Goal: Contribute content: Contribute content

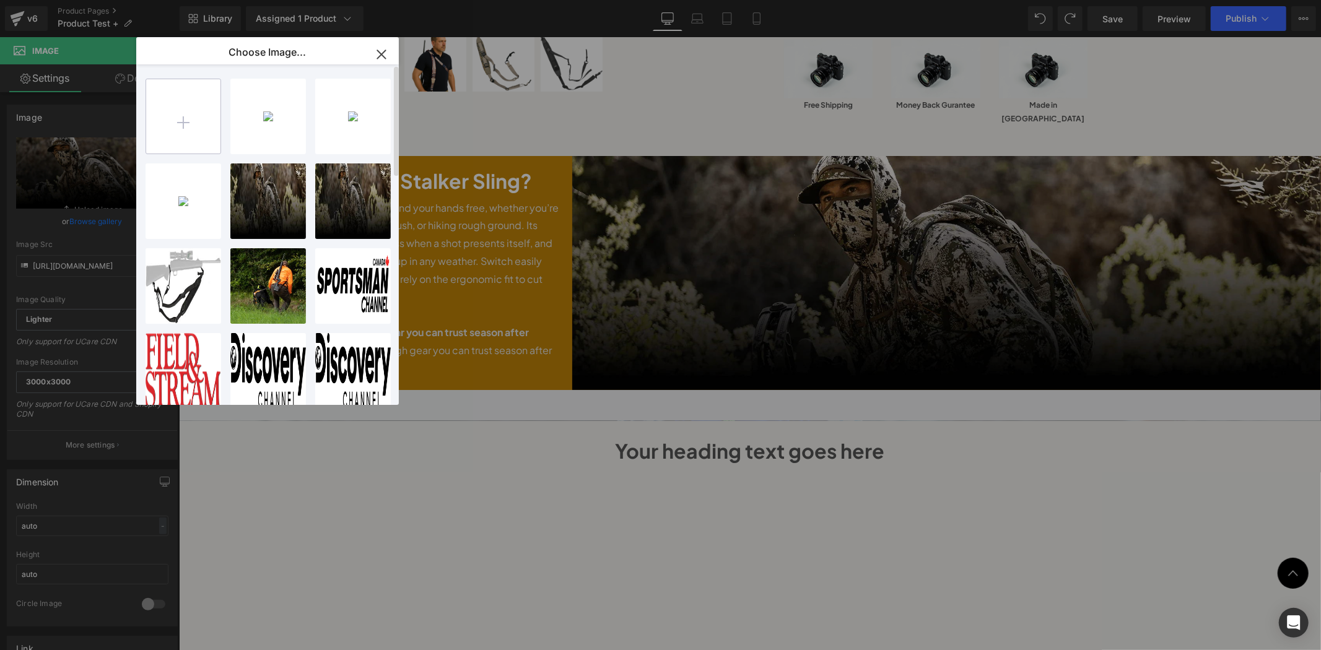
click at [184, 133] on input "file" at bounding box center [183, 116] width 74 height 74
type input "C:\fakepath\boom panes.png"
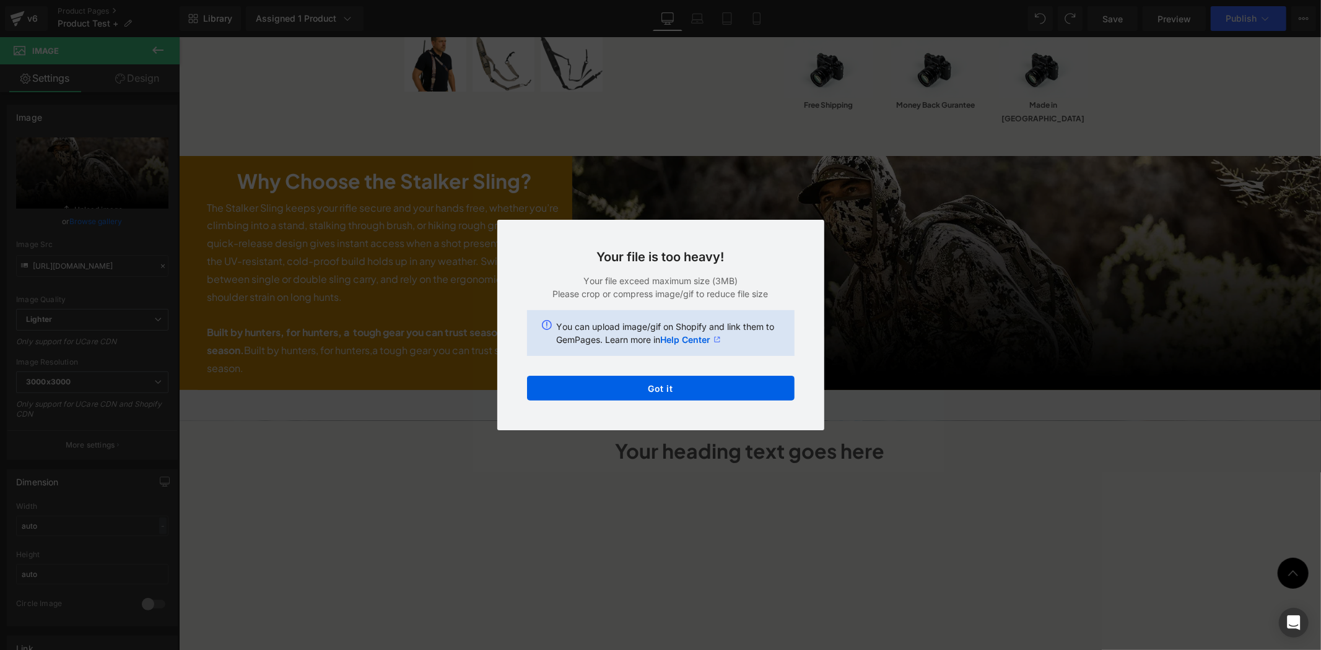
click at [747, 0] on div "Text Color Highlight Color #333333 Edit or remove link: Edit - Unlink - Cancel …" at bounding box center [660, 0] width 1321 height 0
click at [714, 395] on button "Got it" at bounding box center [660, 388] width 267 height 25
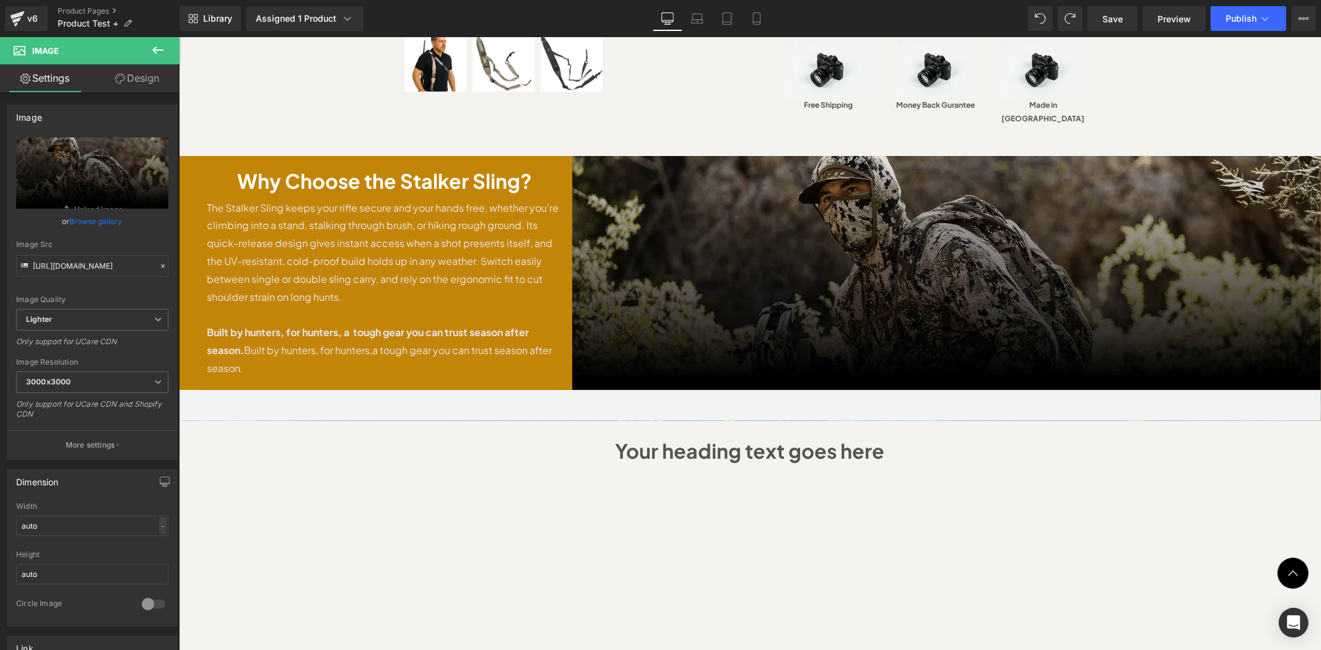
click at [966, 226] on img at bounding box center [945, 272] width 749 height 234
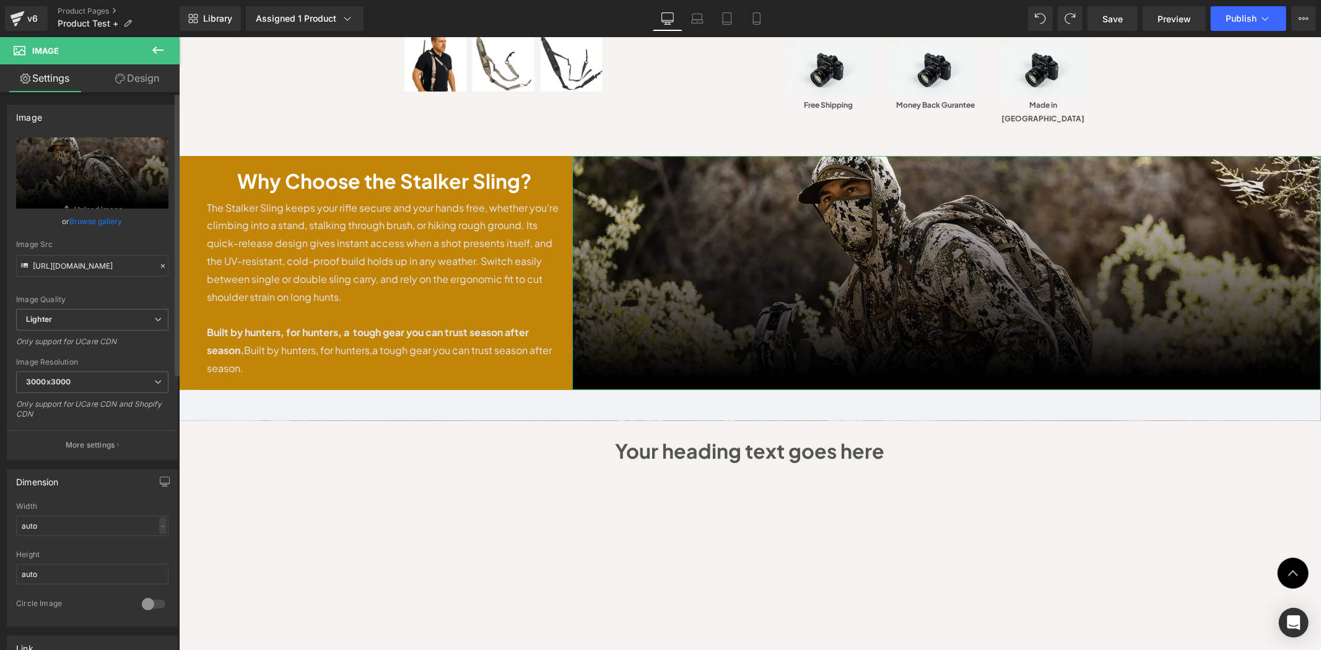
click at [97, 224] on link "Browse gallery" at bounding box center [96, 222] width 53 height 22
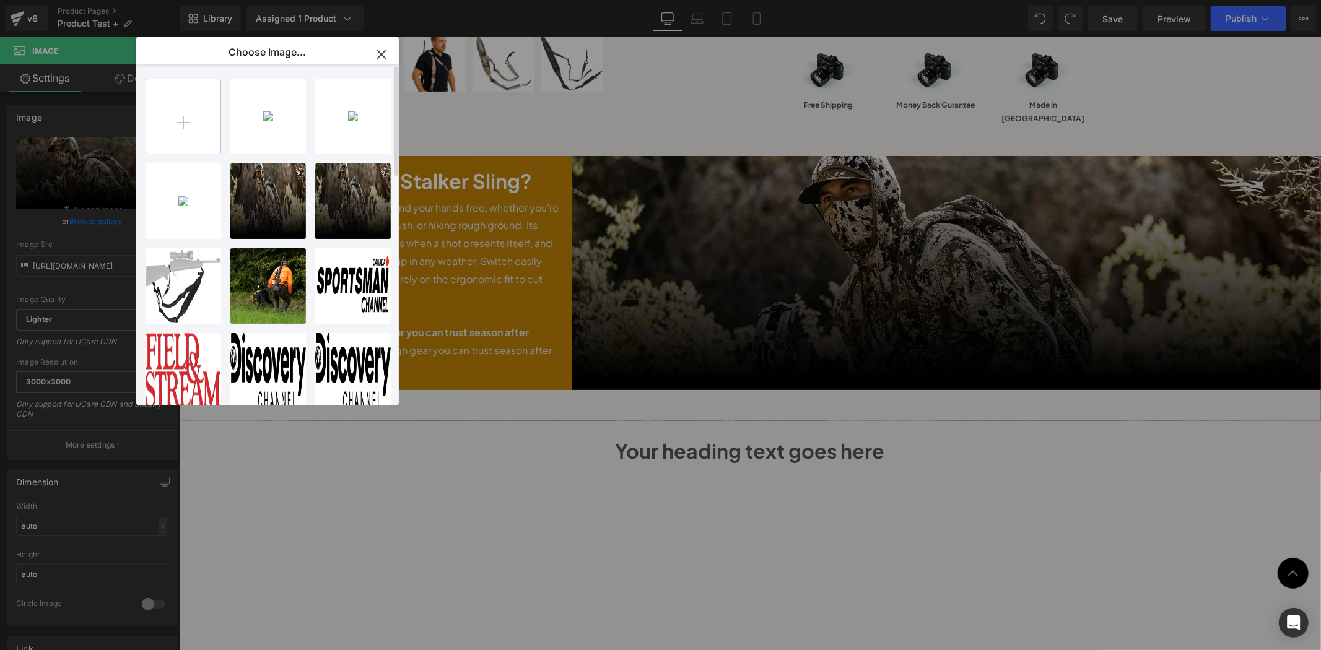
click at [183, 137] on input "file" at bounding box center [183, 116] width 74 height 74
click at [200, 124] on input "file" at bounding box center [183, 116] width 74 height 74
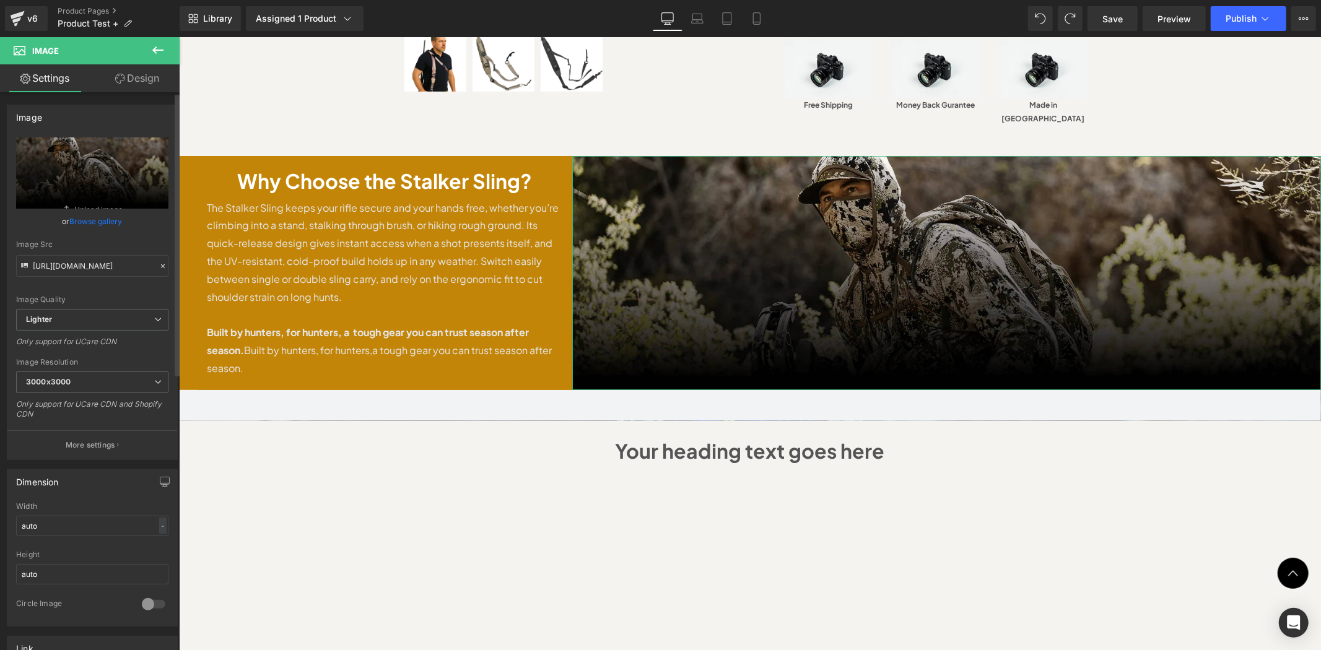
click at [66, 215] on div "or Browse gallery" at bounding box center [92, 221] width 152 height 13
click at [159, 263] on icon at bounding box center [163, 266] width 9 height 9
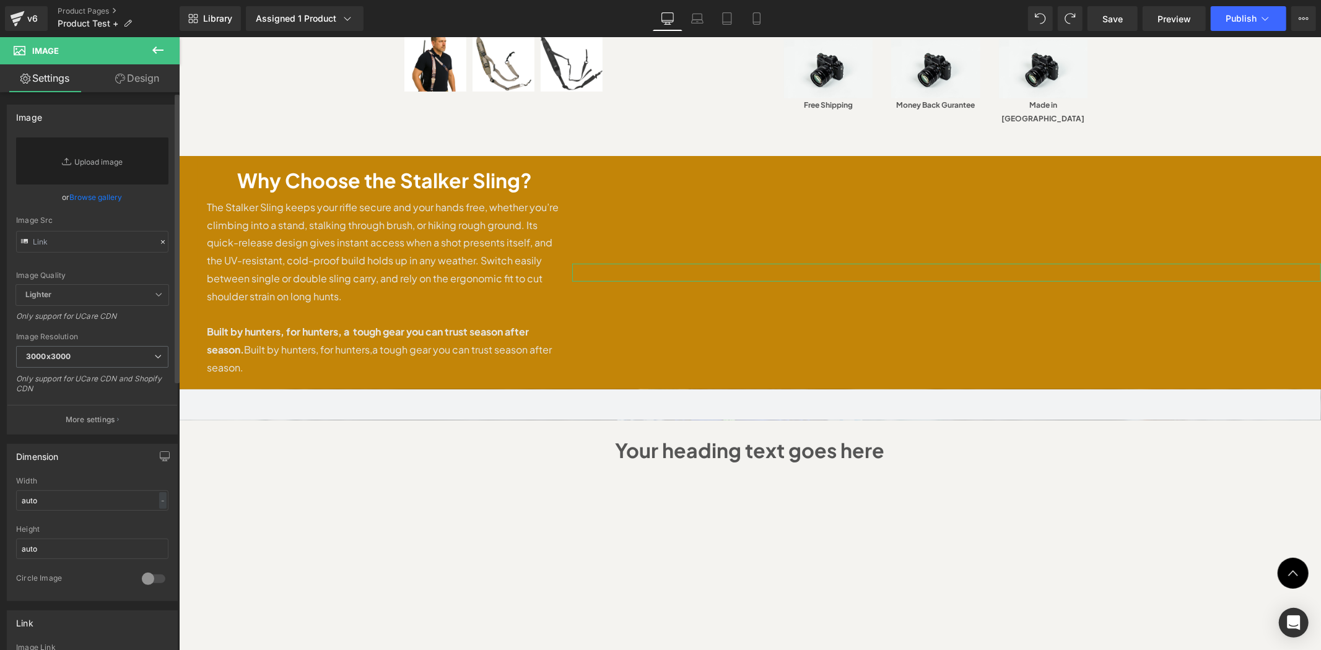
click at [92, 200] on link "Browse gallery" at bounding box center [96, 197] width 53 height 22
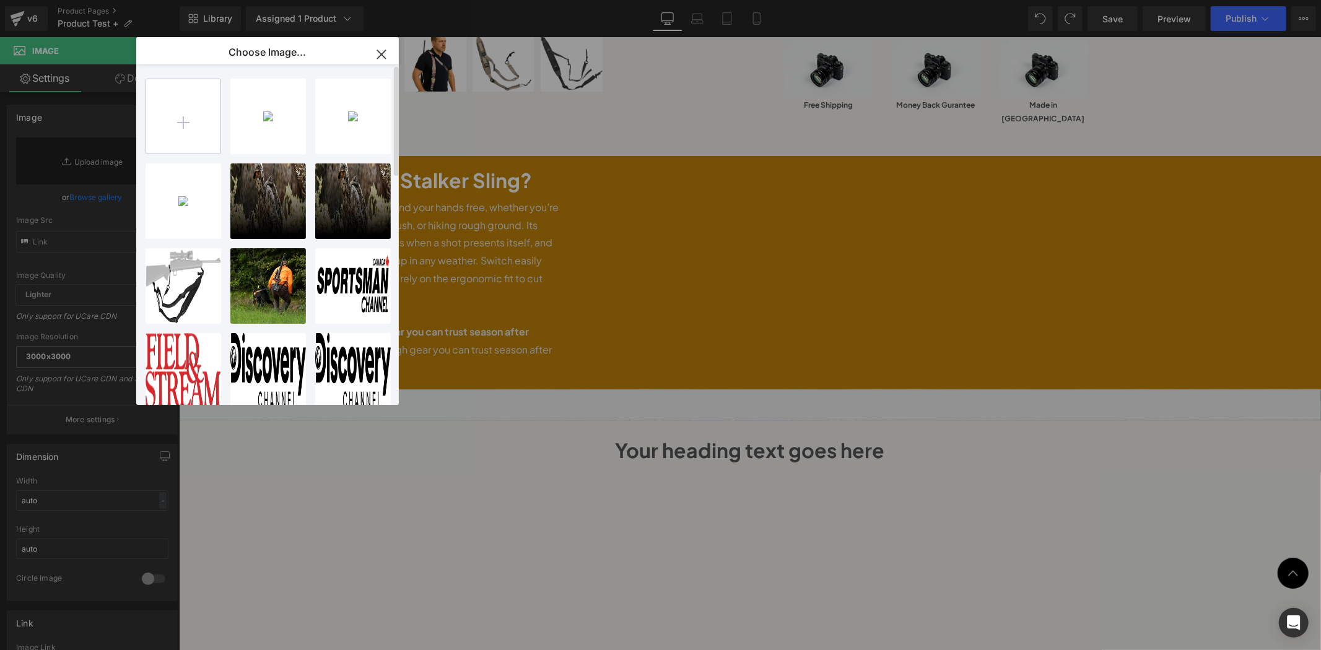
click at [188, 115] on input "file" at bounding box center [183, 116] width 74 height 74
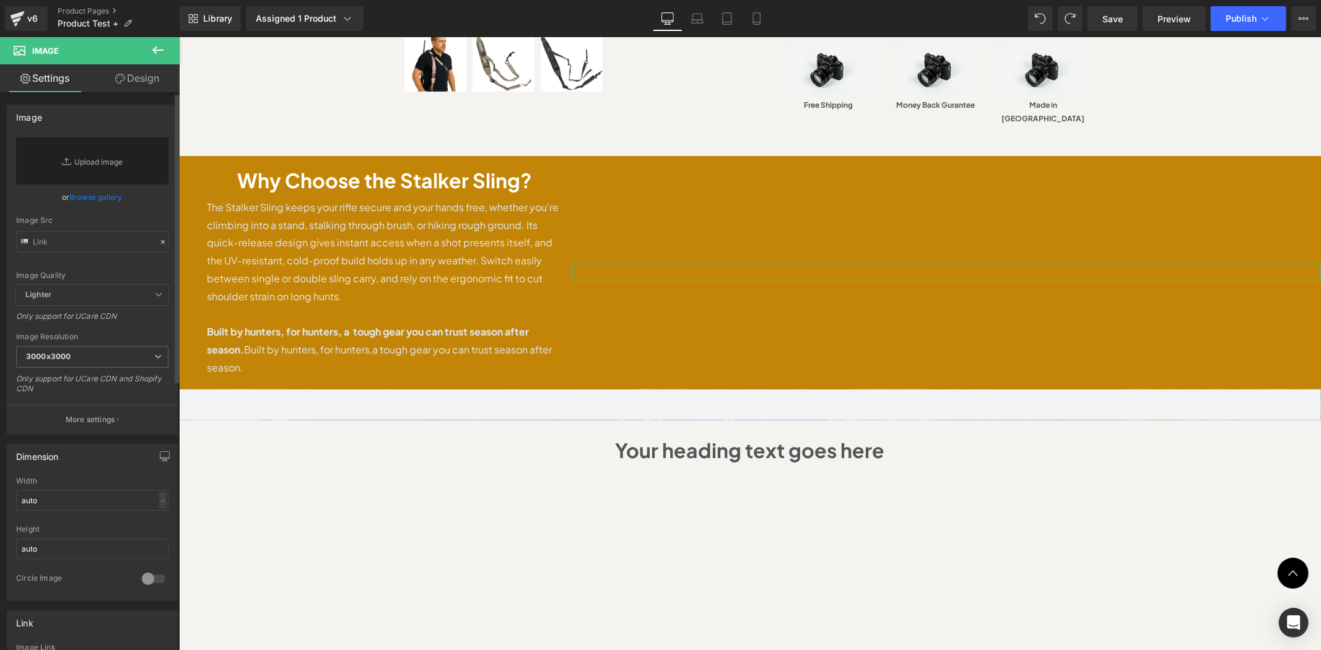
click at [82, 196] on link "Browse gallery" at bounding box center [96, 197] width 53 height 22
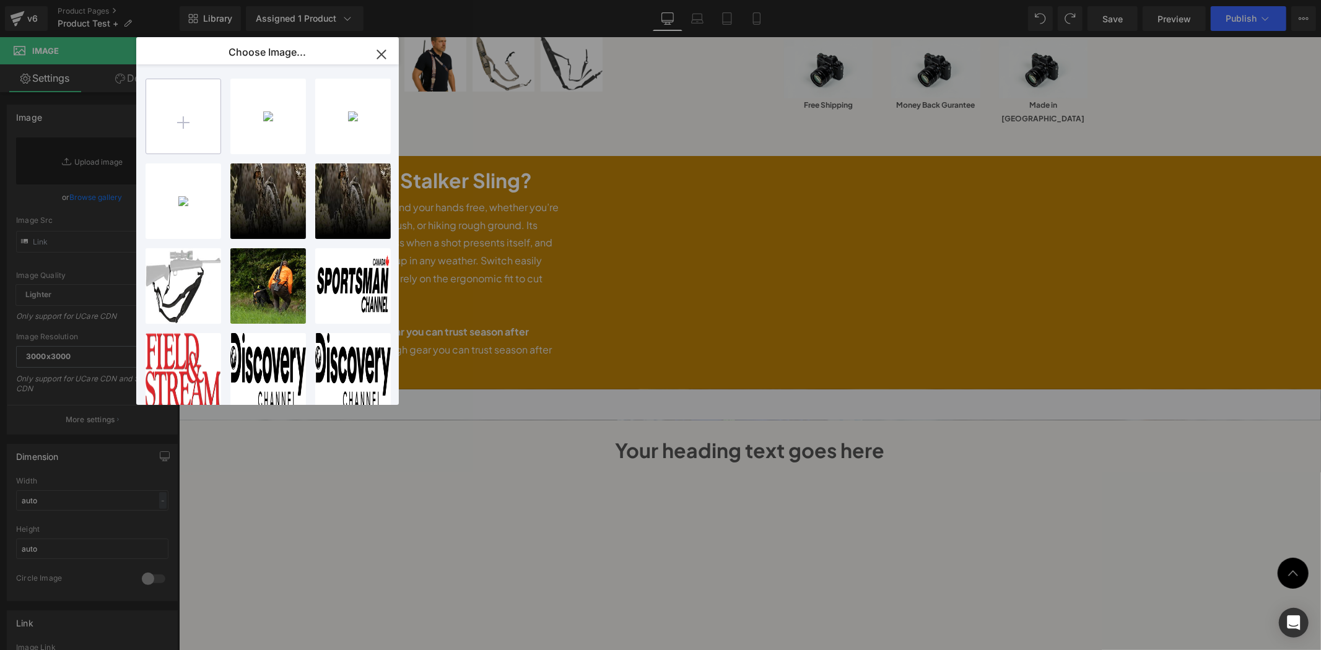
click at [191, 132] on input "file" at bounding box center [183, 116] width 74 height 74
click at [162, 118] on input "file" at bounding box center [183, 116] width 74 height 74
click at [181, 111] on input "file" at bounding box center [183, 116] width 74 height 74
click at [156, 128] on input "file" at bounding box center [183, 116] width 74 height 74
click at [378, 63] on icon "button" at bounding box center [381, 55] width 20 height 20
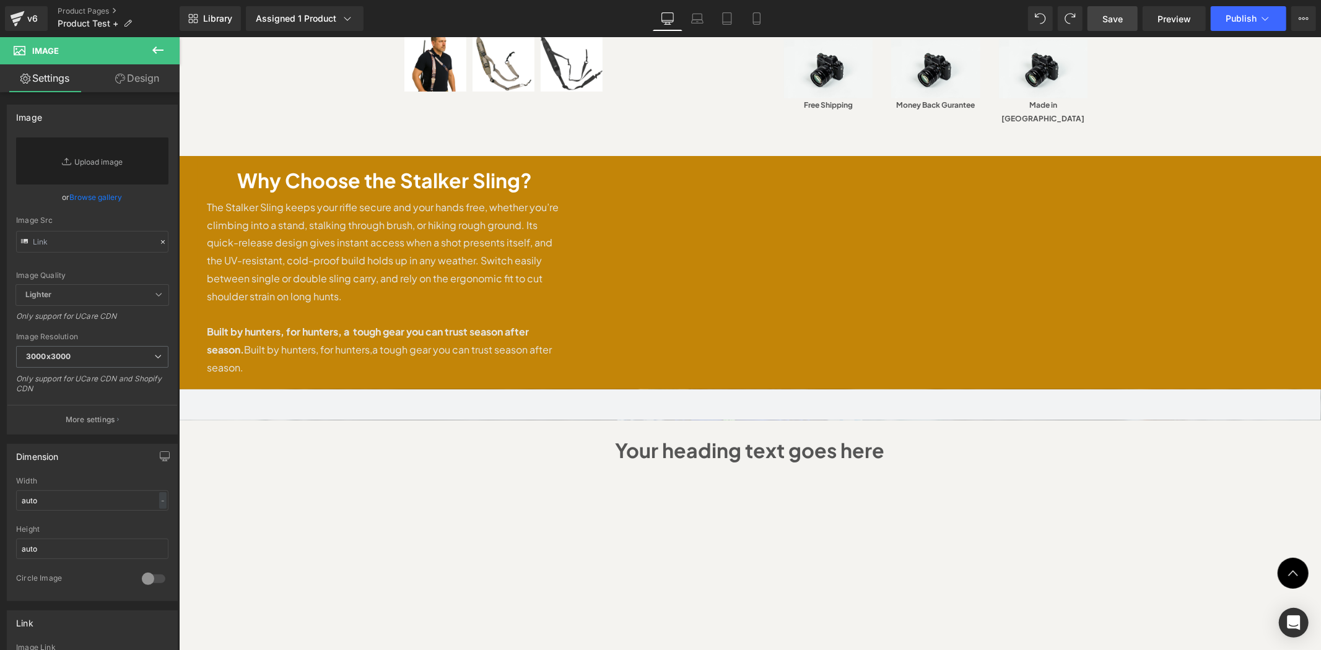
click at [1105, 19] on span "Save" at bounding box center [1112, 18] width 20 height 13
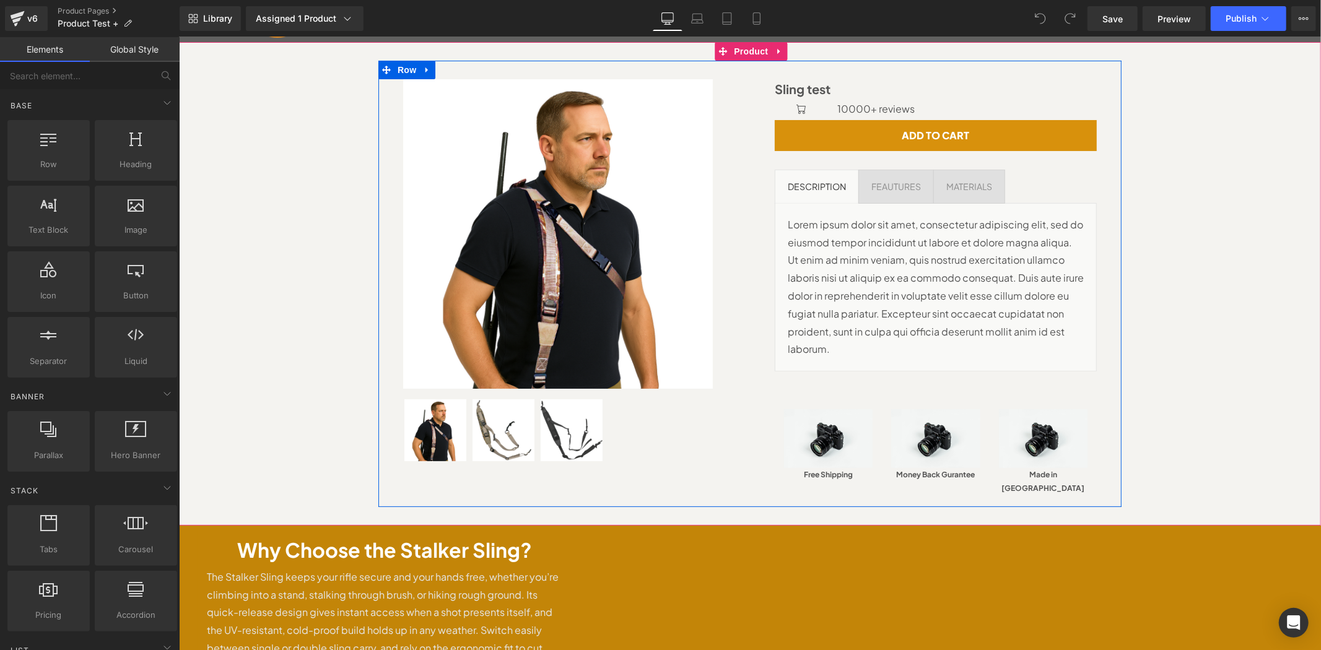
scroll to position [275, 0]
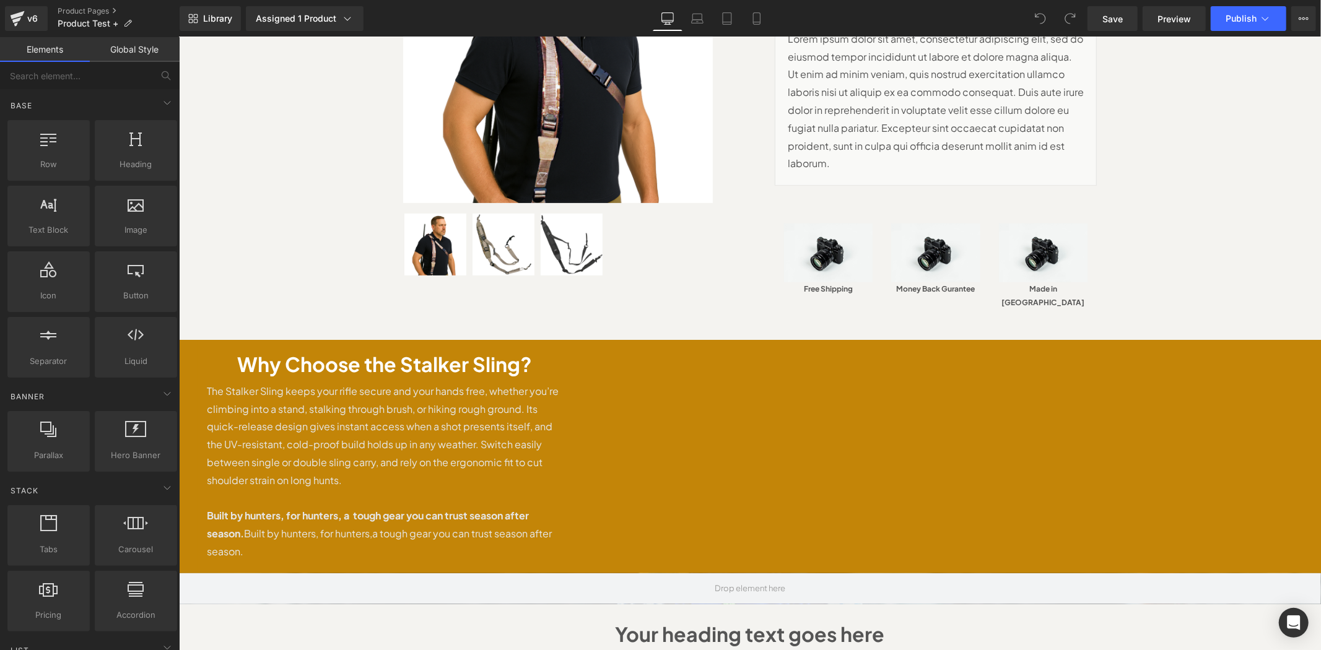
click at [903, 388] on div "Image" at bounding box center [945, 455] width 749 height 233
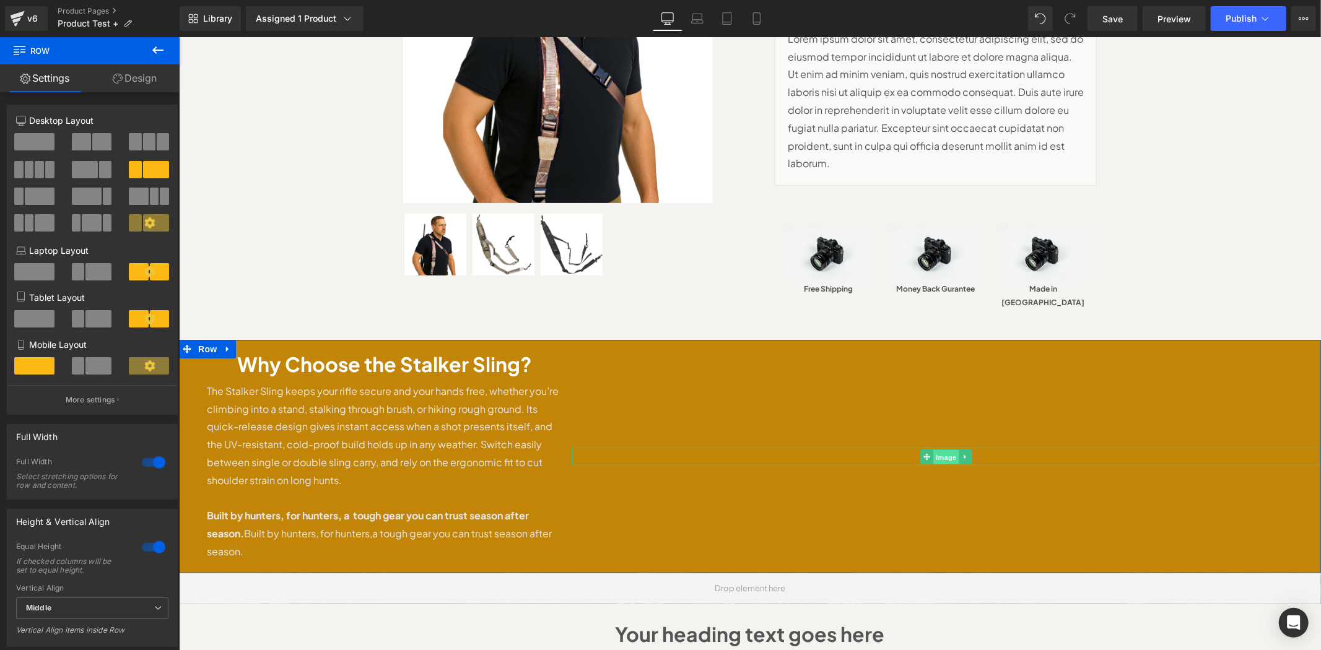
click at [939, 449] on span "Image" at bounding box center [946, 456] width 26 height 15
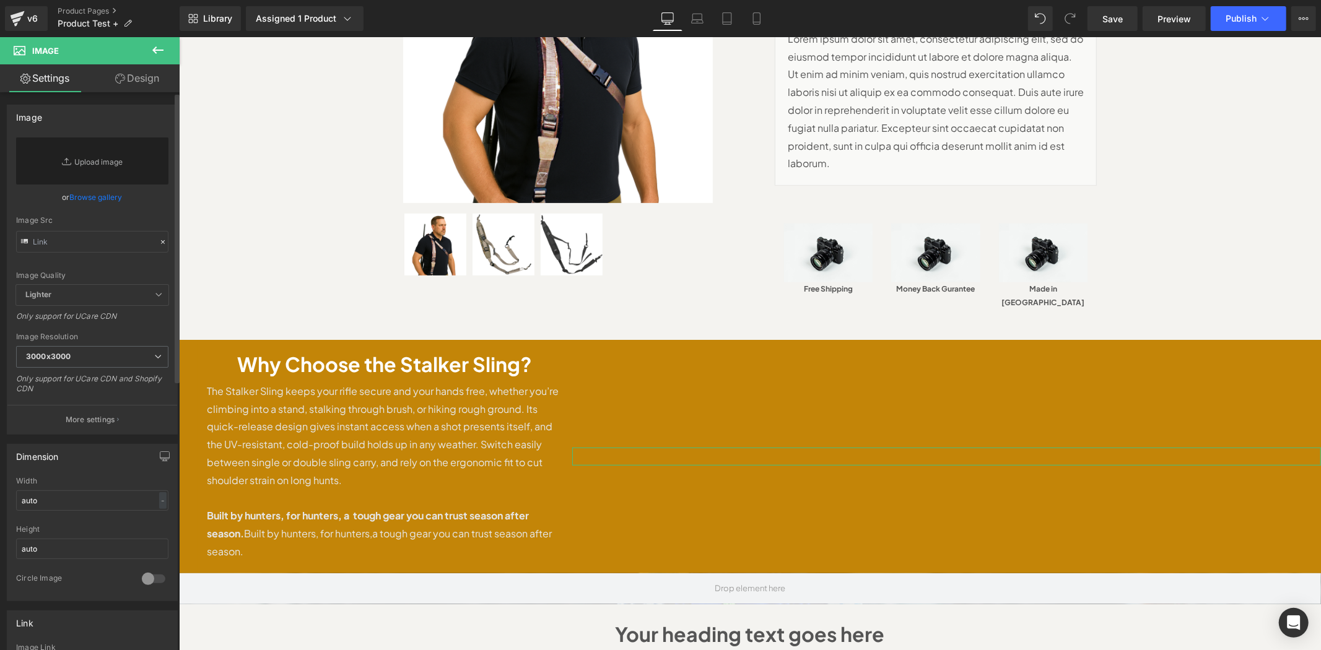
click at [79, 198] on link "Browse gallery" at bounding box center [96, 197] width 53 height 22
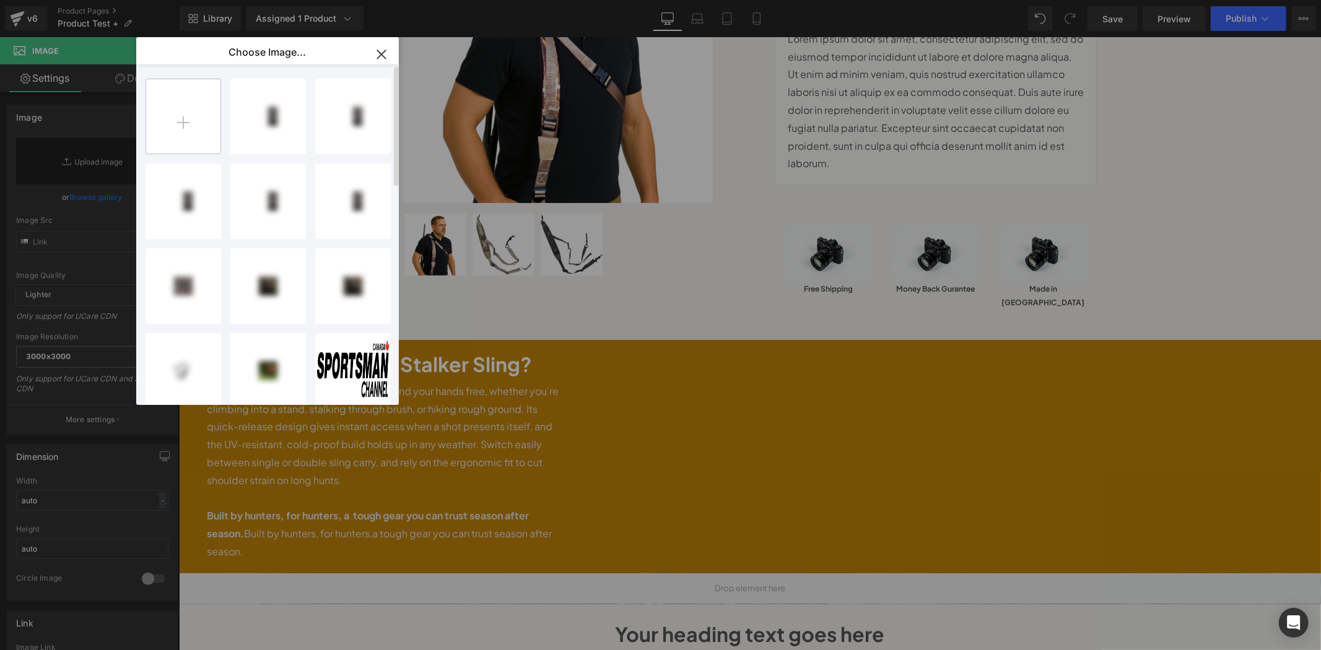
click at [175, 119] on input "file" at bounding box center [183, 116] width 74 height 74
type input "C:\fakepath\boom panes.png"
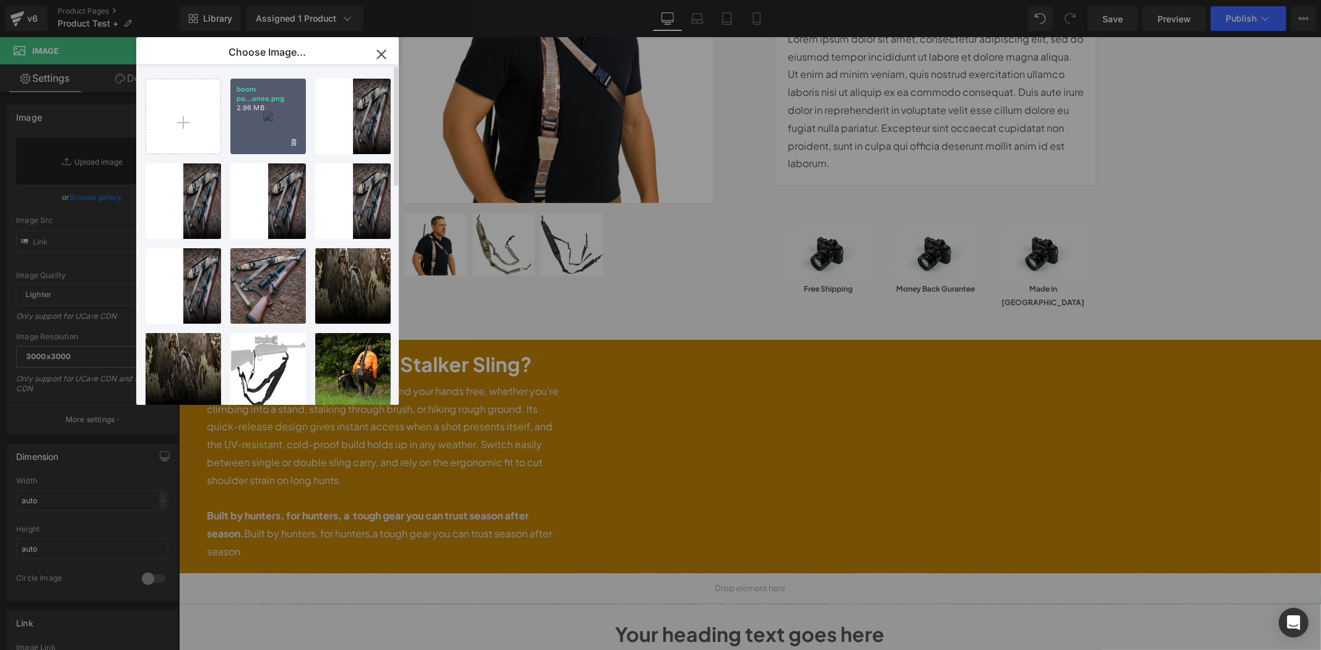
click at [270, 115] on div "boom pa...anes.png 2.96 MB" at bounding box center [268, 117] width 76 height 76
type input "https://ucarecdn.com/50683974-f8eb-4701-bb8d-470ce86d0bd4/-/format/auto/-/previ…"
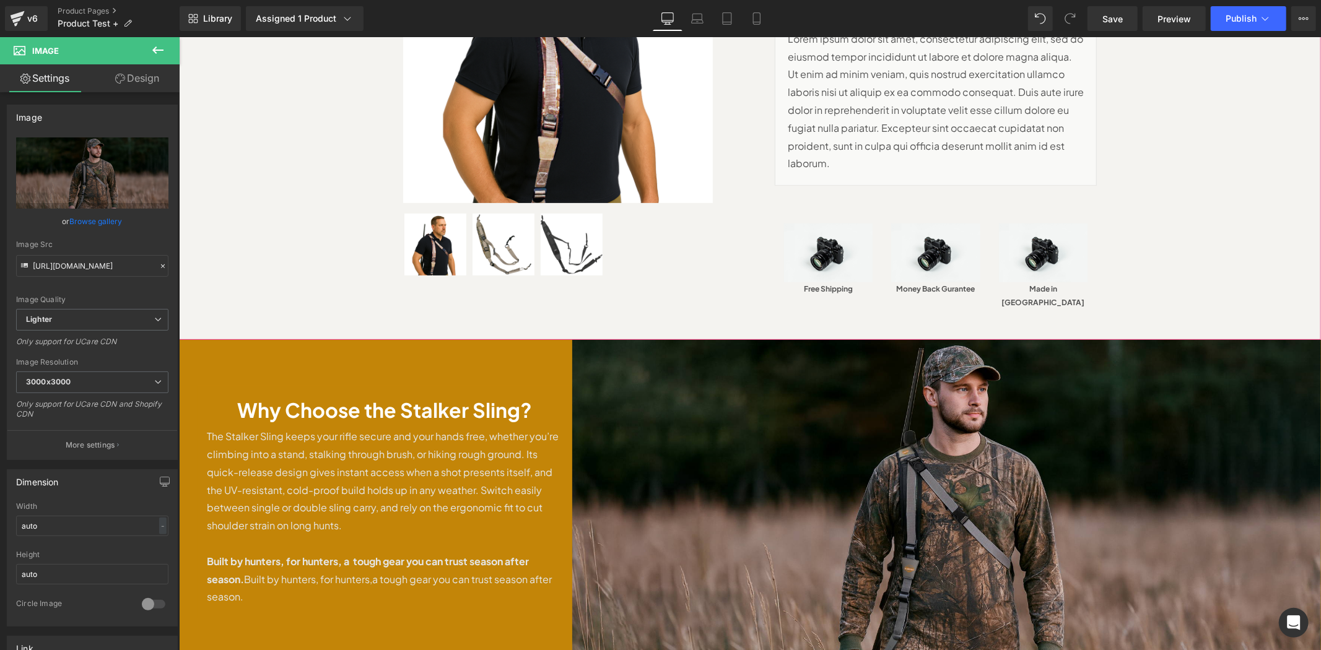
click at [1269, 219] on div "Sale Off (P) Image" at bounding box center [749, 97] width 1129 height 446
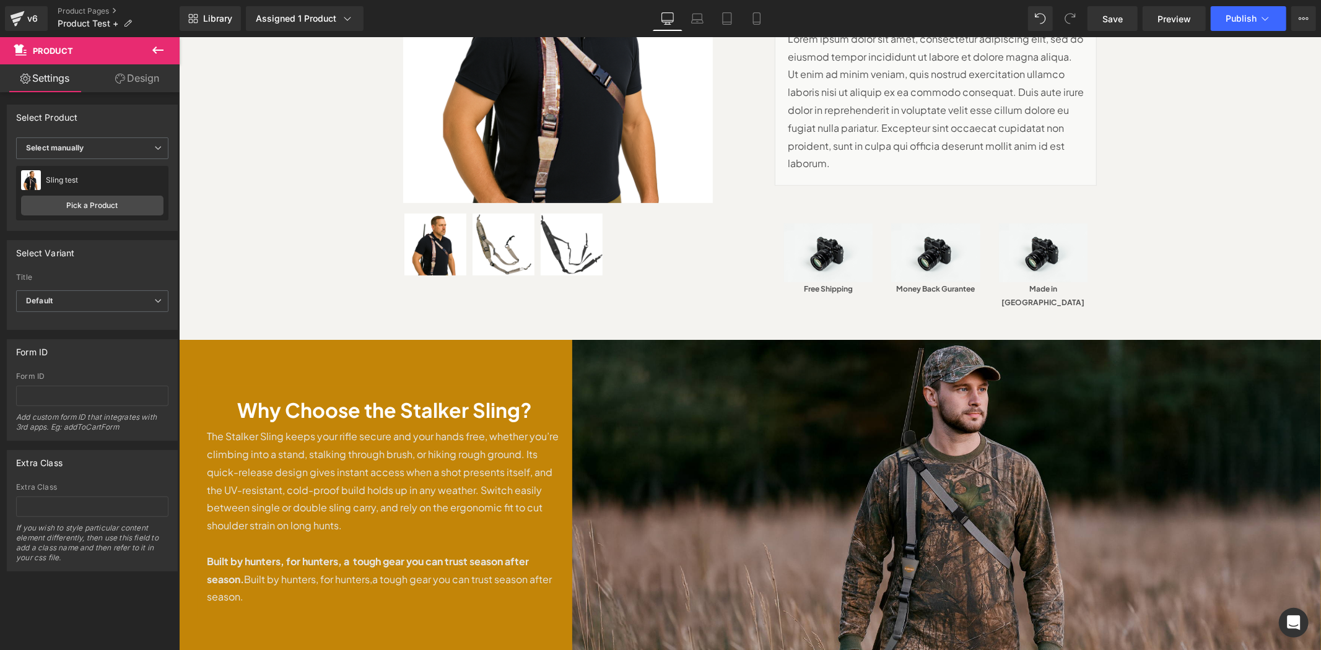
click at [1235, 221] on div "Sale Off (P) Image" at bounding box center [749, 97] width 1129 height 446
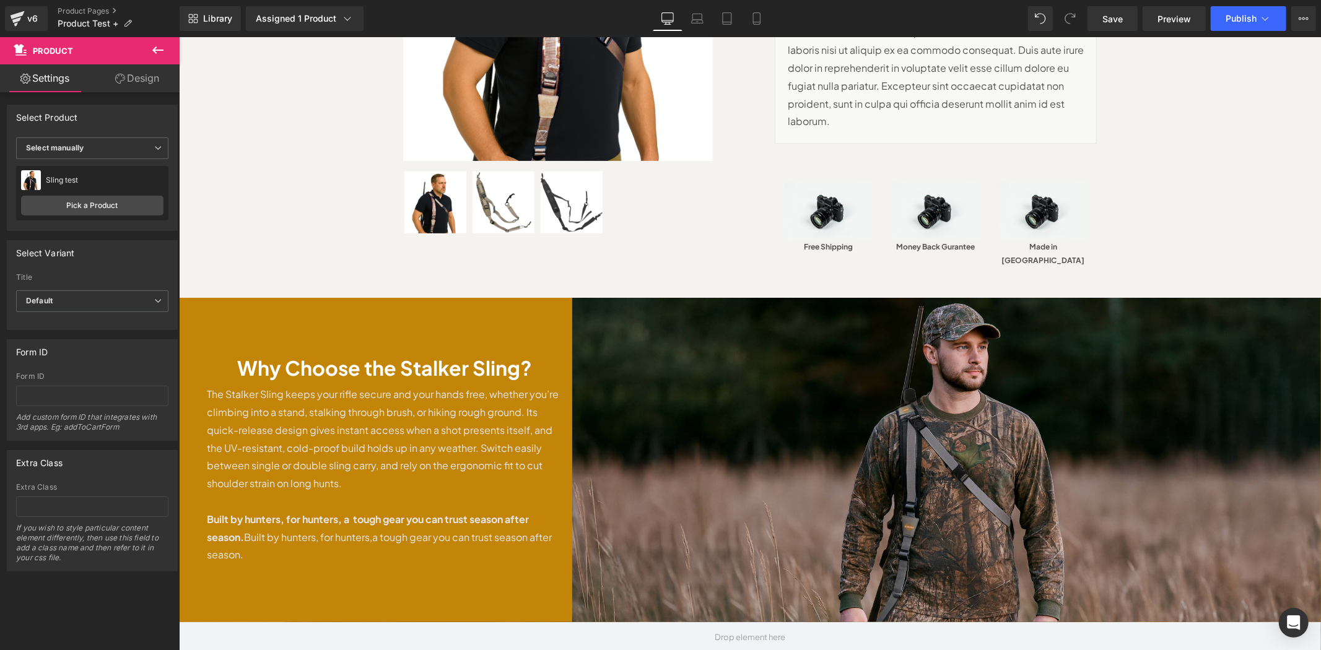
scroll to position [367, 0]
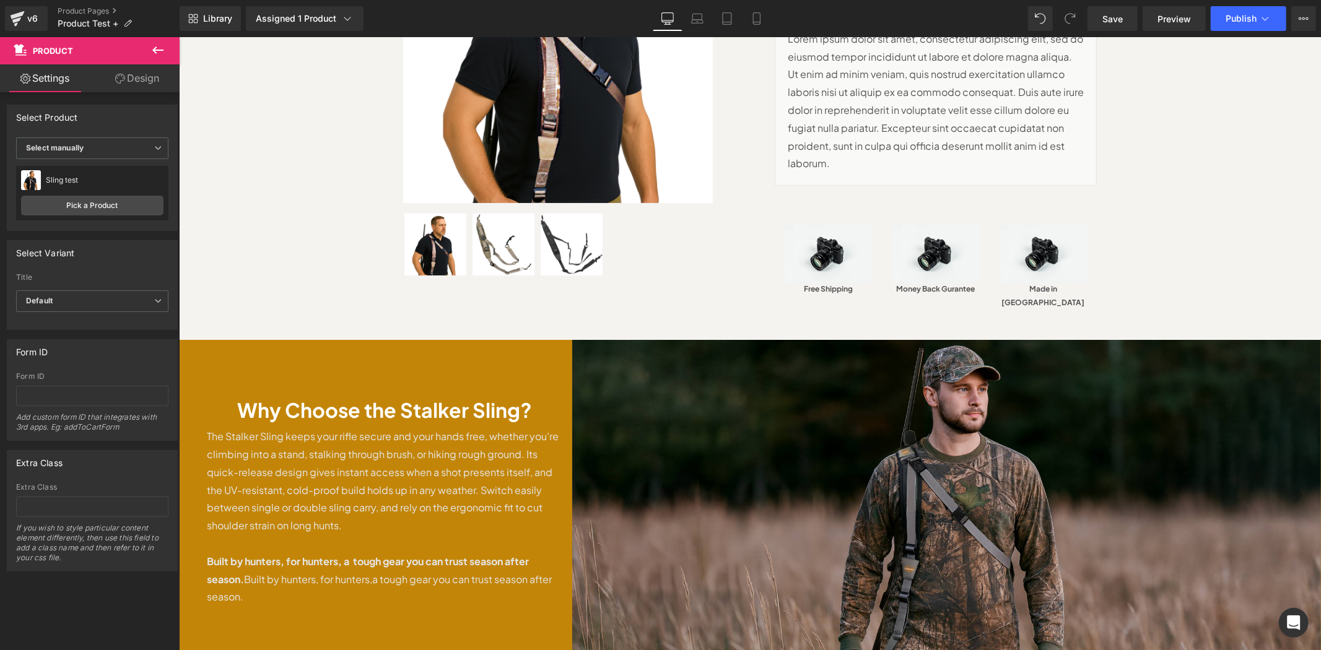
click at [1143, 217] on div "Sale Off (P) Image" at bounding box center [749, 97] width 1129 height 446
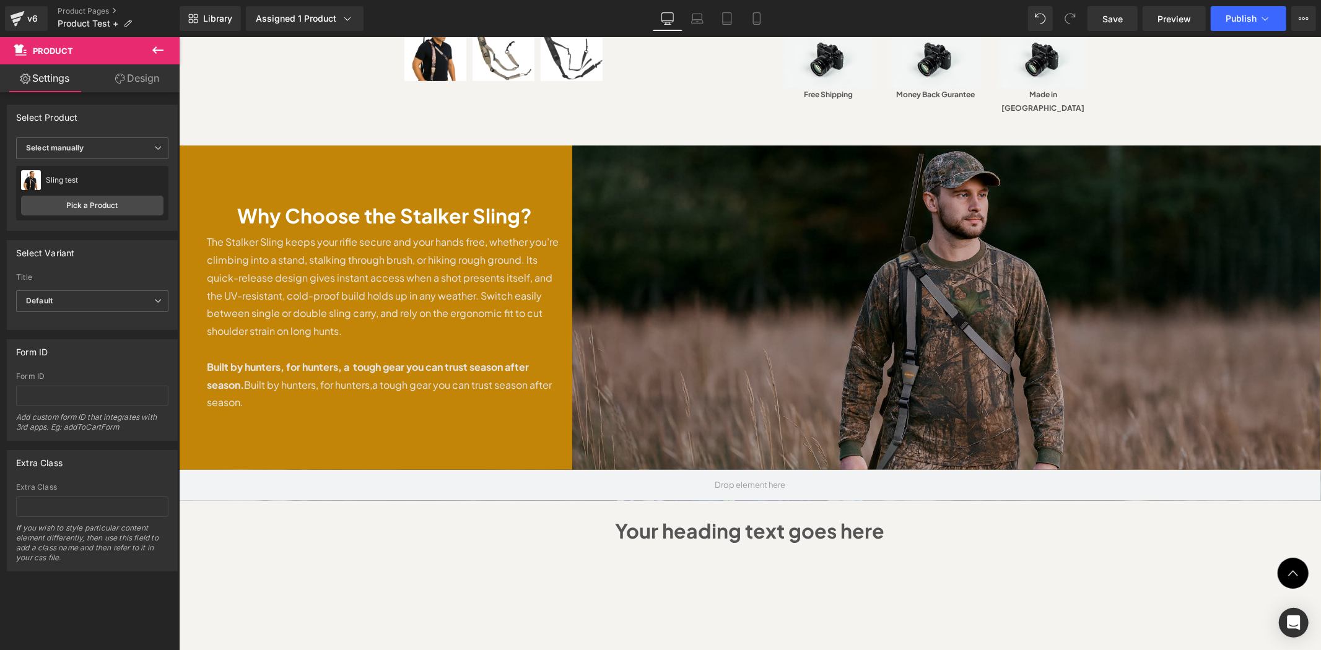
scroll to position [459, 0]
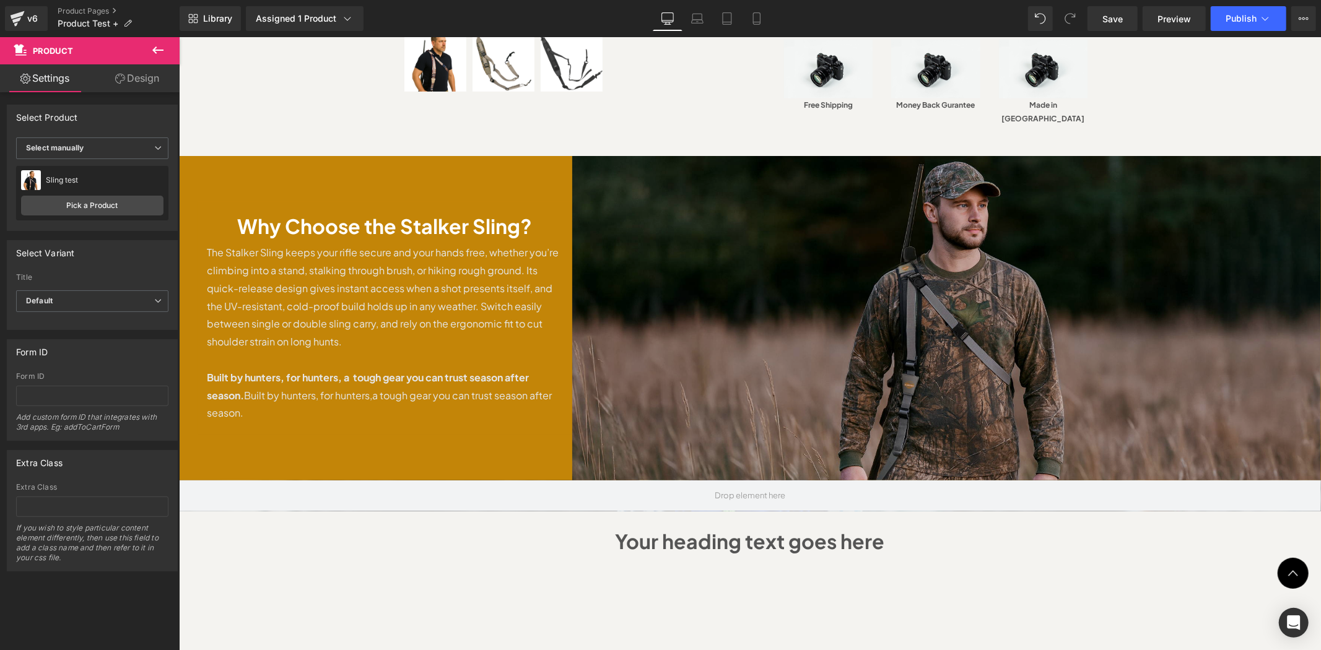
click at [1170, 263] on img at bounding box center [945, 317] width 749 height 324
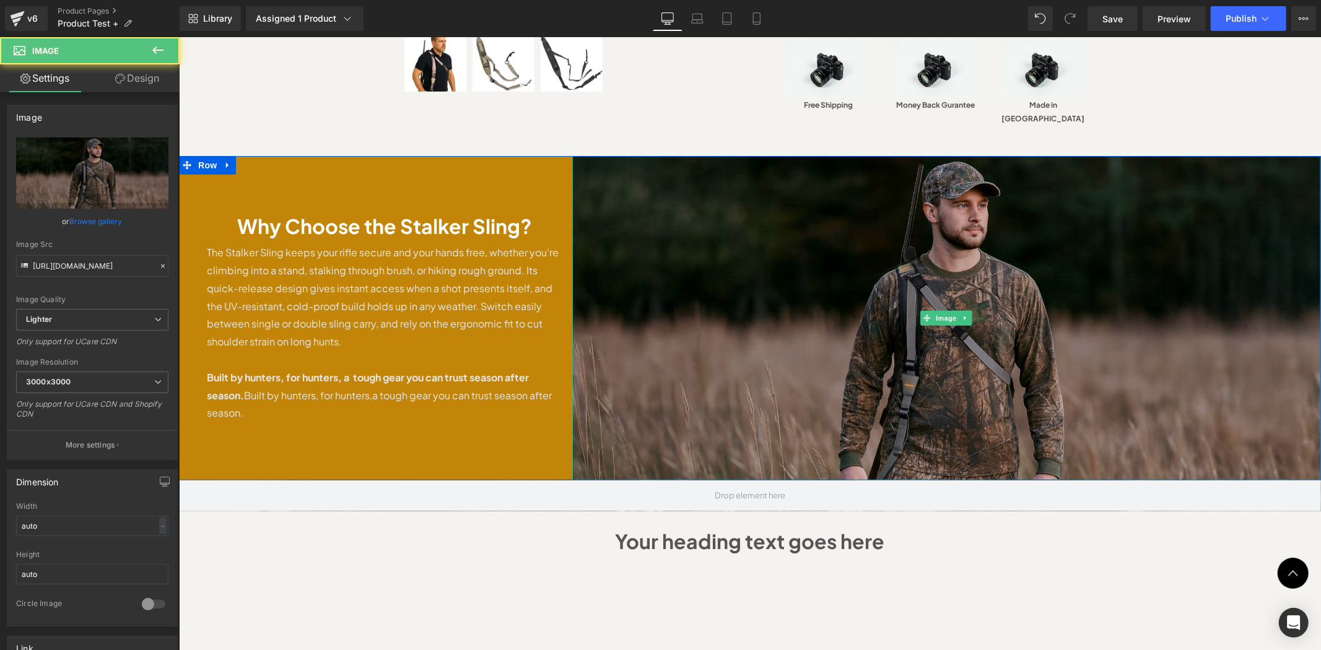
click at [1142, 188] on img at bounding box center [945, 317] width 749 height 324
click at [653, 155] on img at bounding box center [945, 317] width 749 height 324
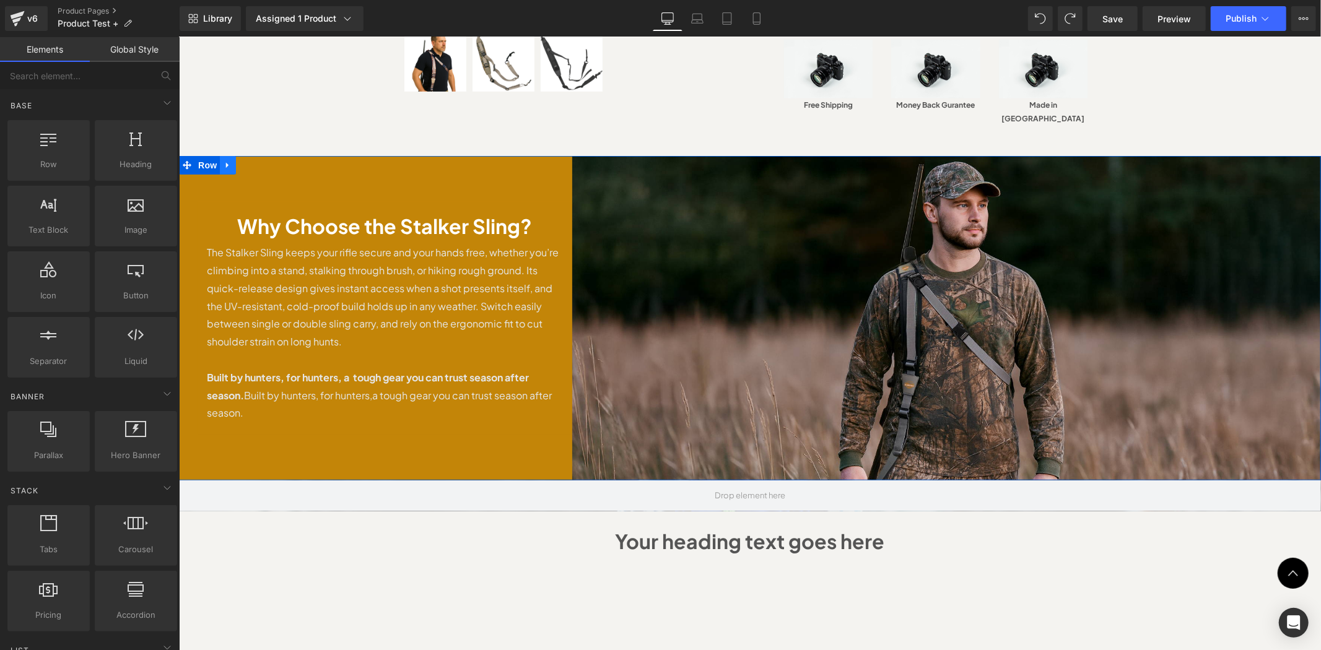
click at [219, 155] on link at bounding box center [227, 164] width 16 height 19
click at [240, 160] on icon at bounding box center [243, 164] width 9 height 9
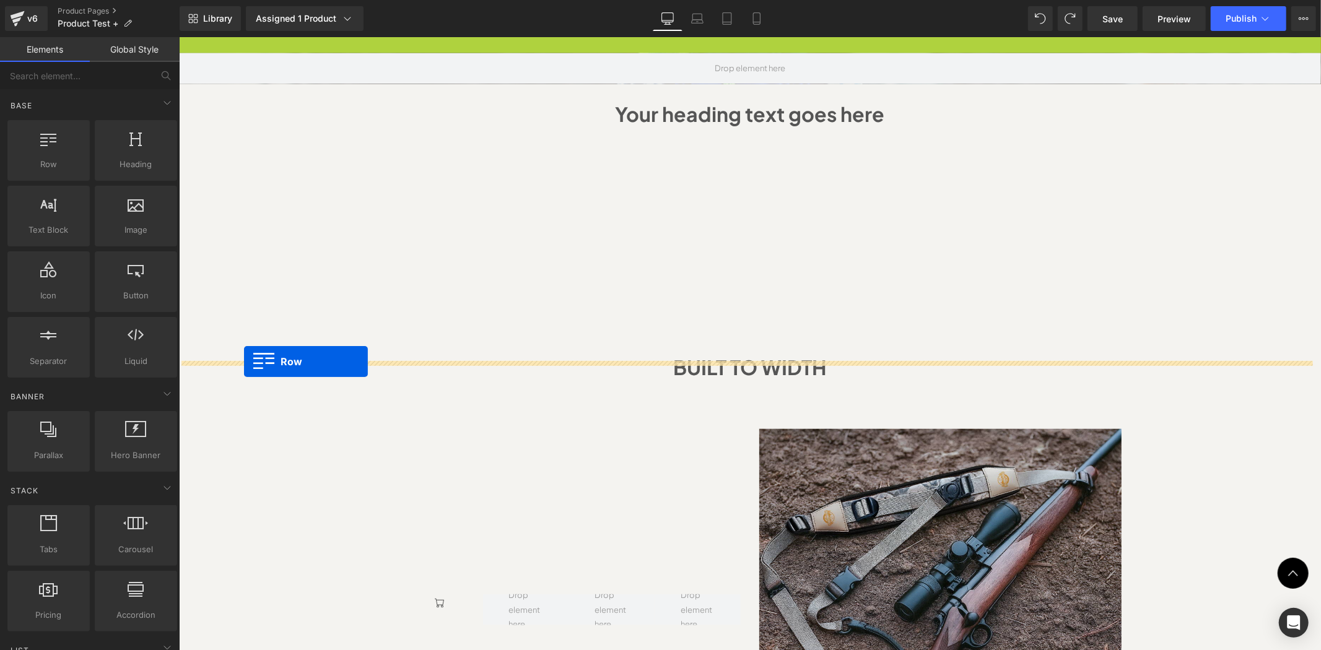
drag, startPoint x: 185, startPoint y: 456, endPoint x: 223, endPoint y: 356, distance: 106.8
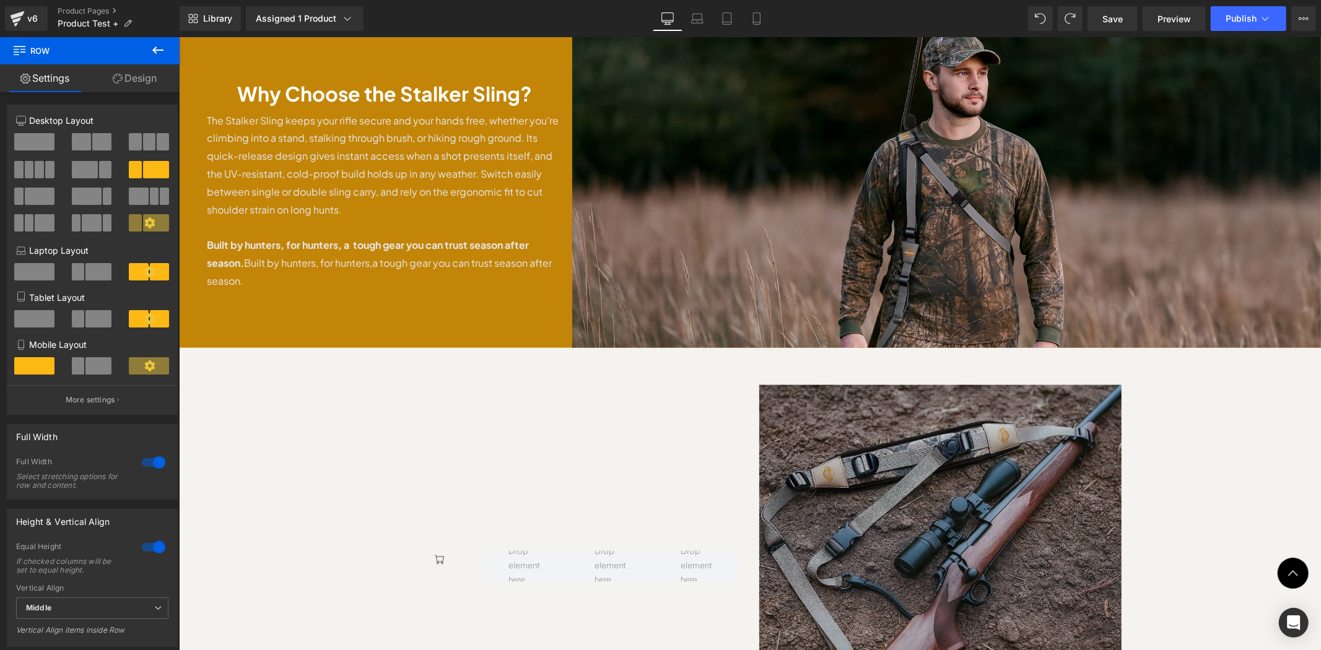
scroll to position [1253, 0]
click at [922, 474] on img at bounding box center [939, 566] width 362 height 362
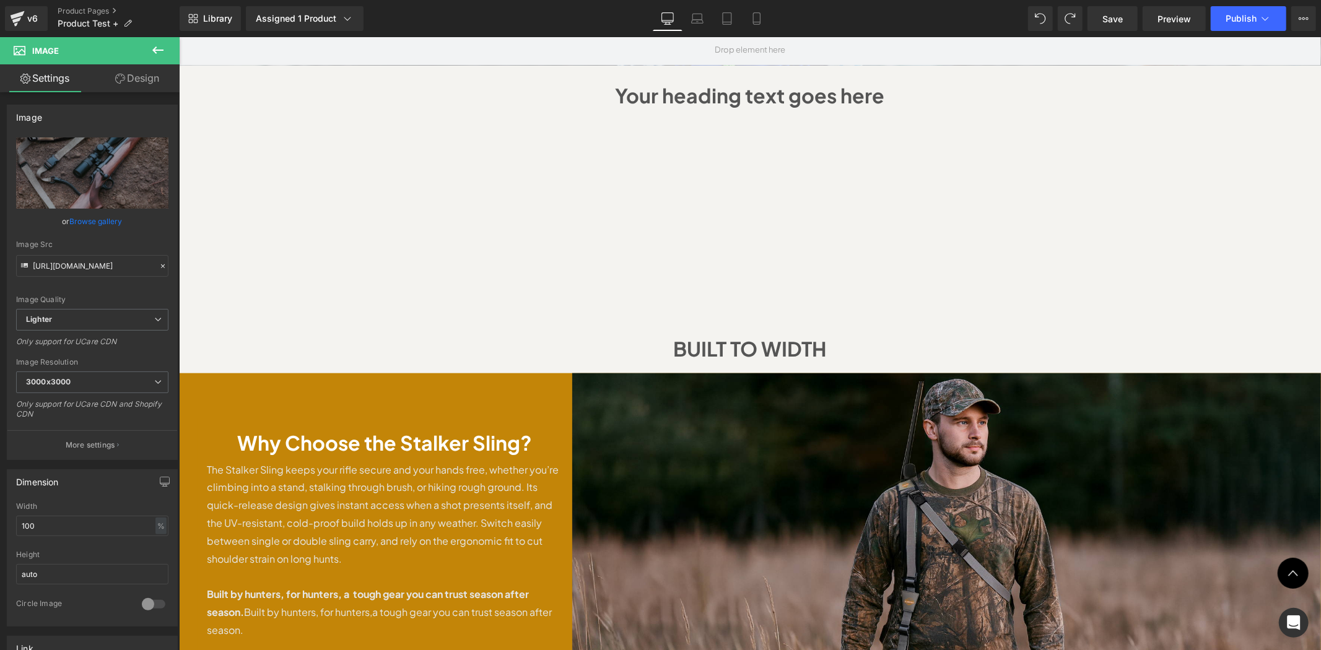
scroll to position [1009, 0]
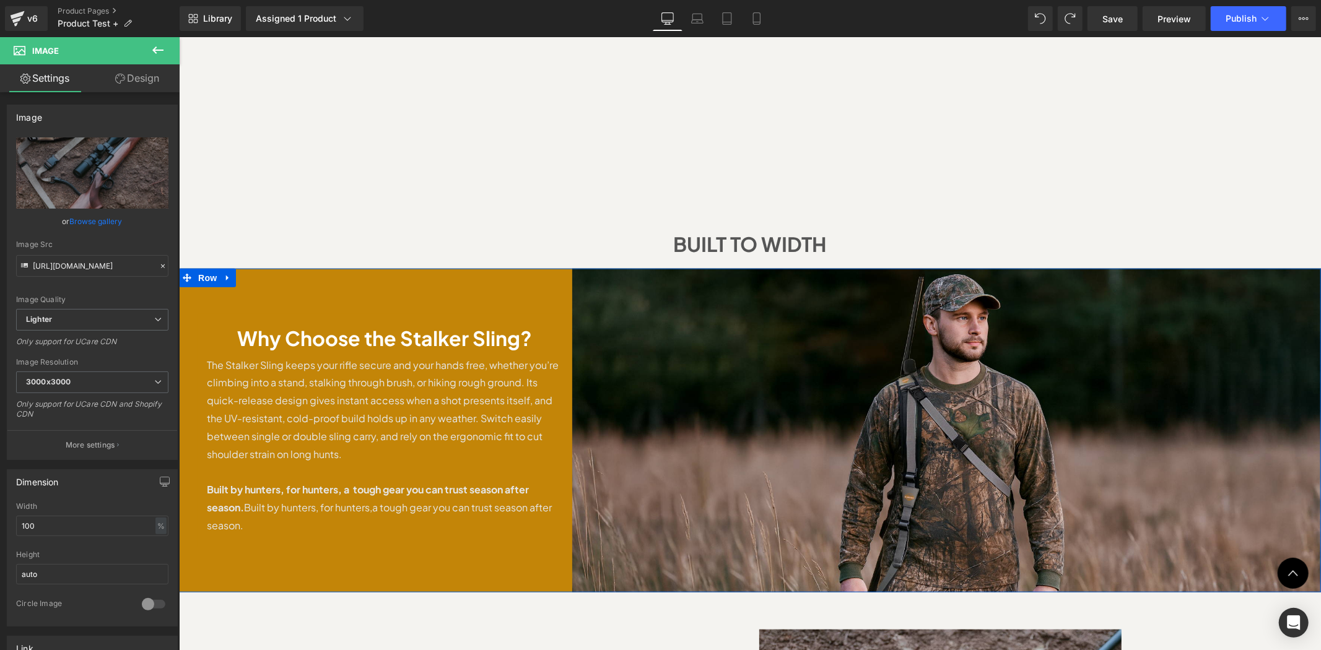
drag, startPoint x: 383, startPoint y: 305, endPoint x: 474, endPoint y: 311, distance: 91.2
click at [383, 327] on span "Heading" at bounding box center [377, 334] width 33 height 15
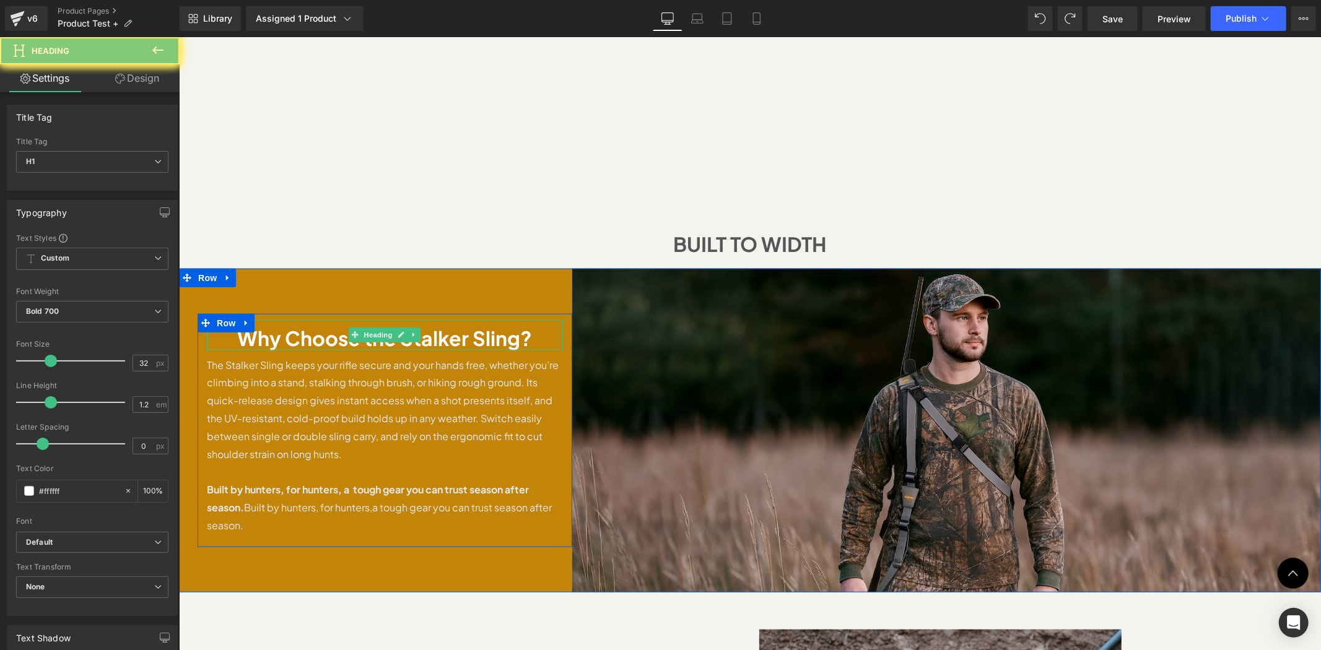
click at [476, 326] on h1 "Why Choose the Stalker Sling?" at bounding box center [384, 338] width 356 height 24
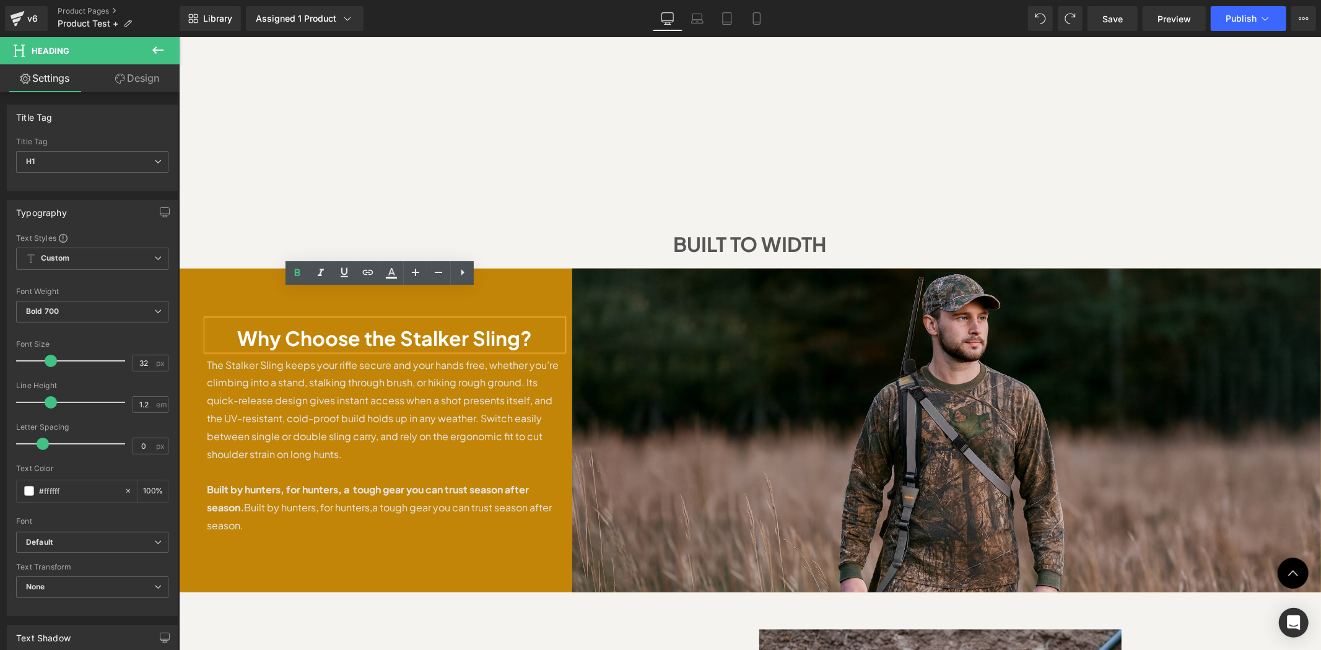
click at [476, 326] on h1 "Why Choose the Stalker Sling?" at bounding box center [384, 338] width 356 height 24
paste div
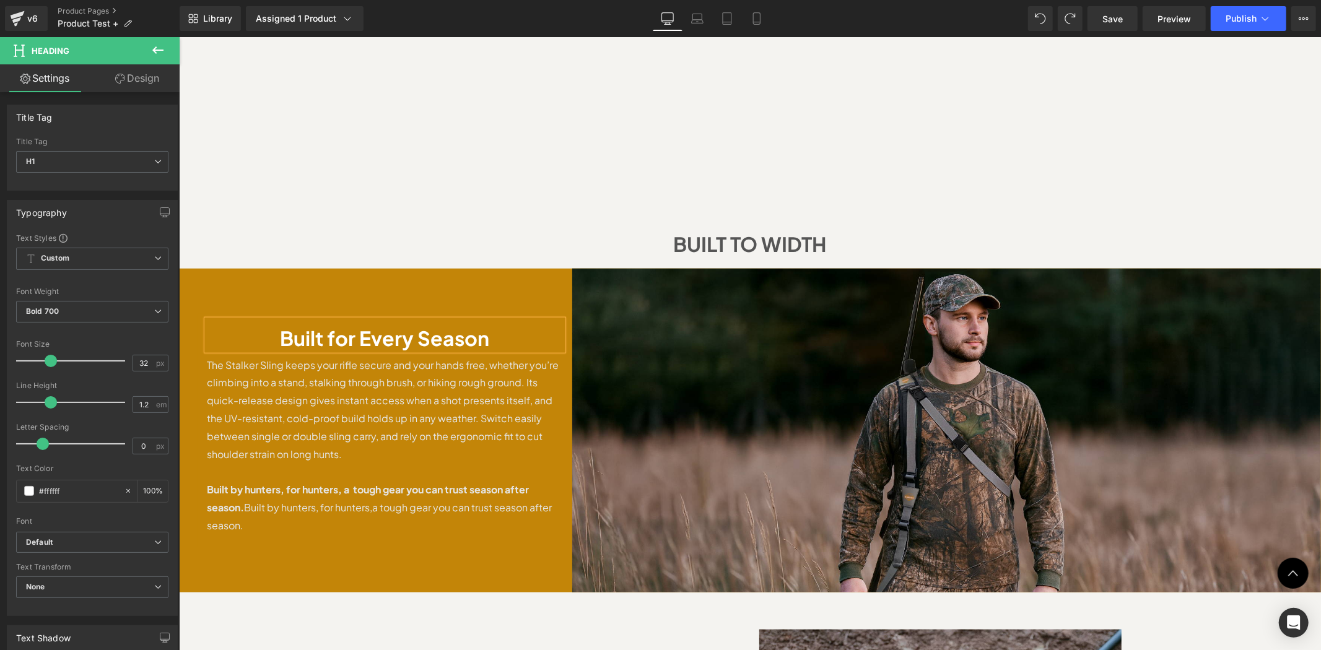
click at [289, 214] on div "BUILT TO WIDTH" at bounding box center [749, 241] width 1142 height 54
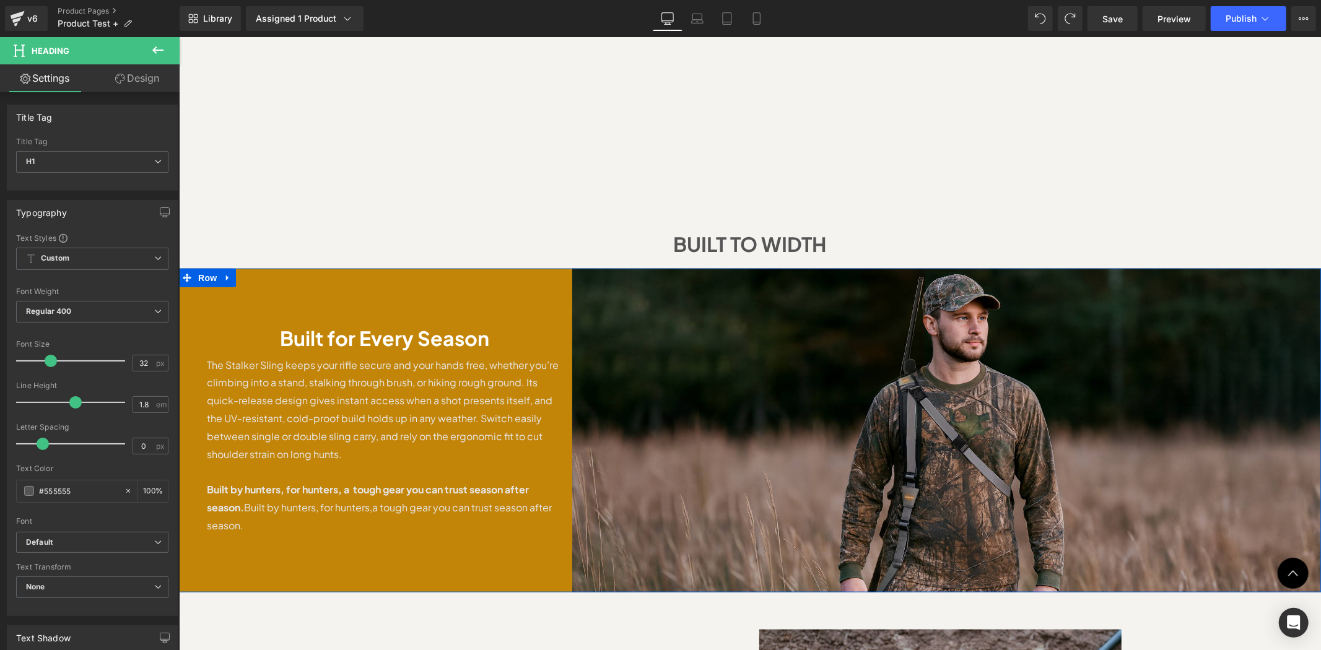
click at [365, 367] on p "The Stalker Sling keeps your rifle secure and your hands free, whether you’re c…" at bounding box center [384, 409] width 356 height 107
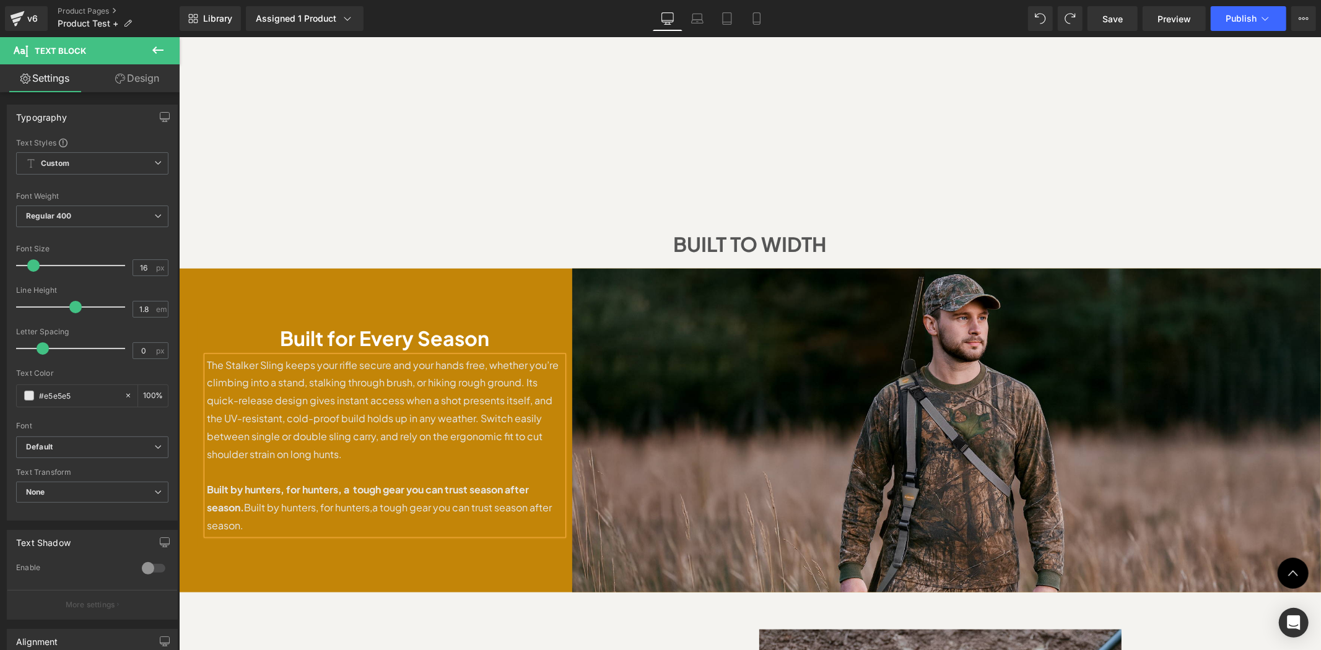
paste div
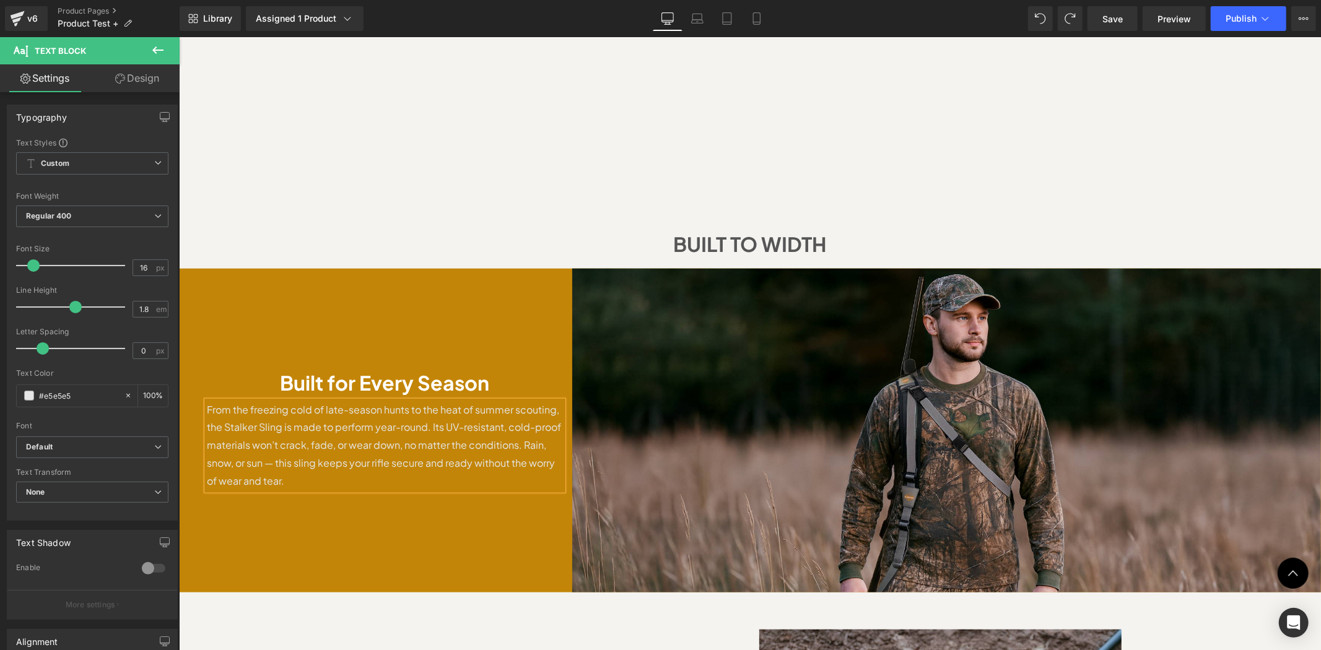
scroll to position [1054, 0]
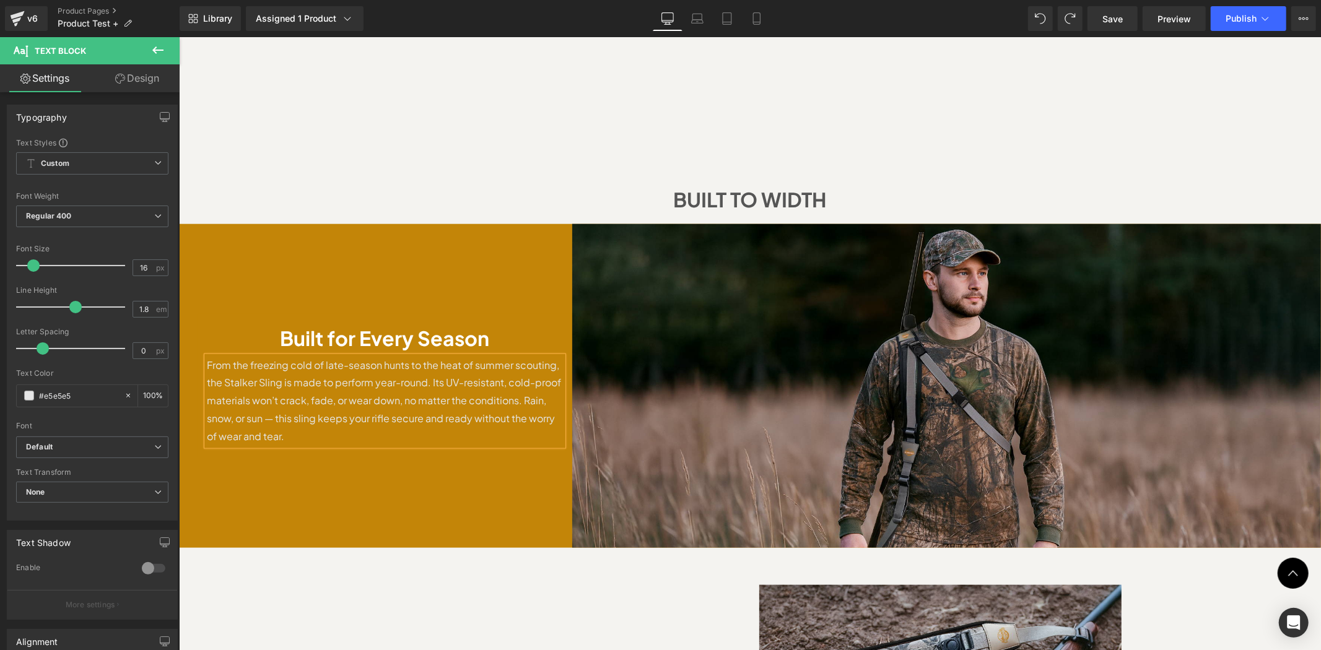
click at [389, 459] on div "Built for Every Season Heading From the freezing cold of late-season hunts to t…" at bounding box center [384, 386] width 375 height 324
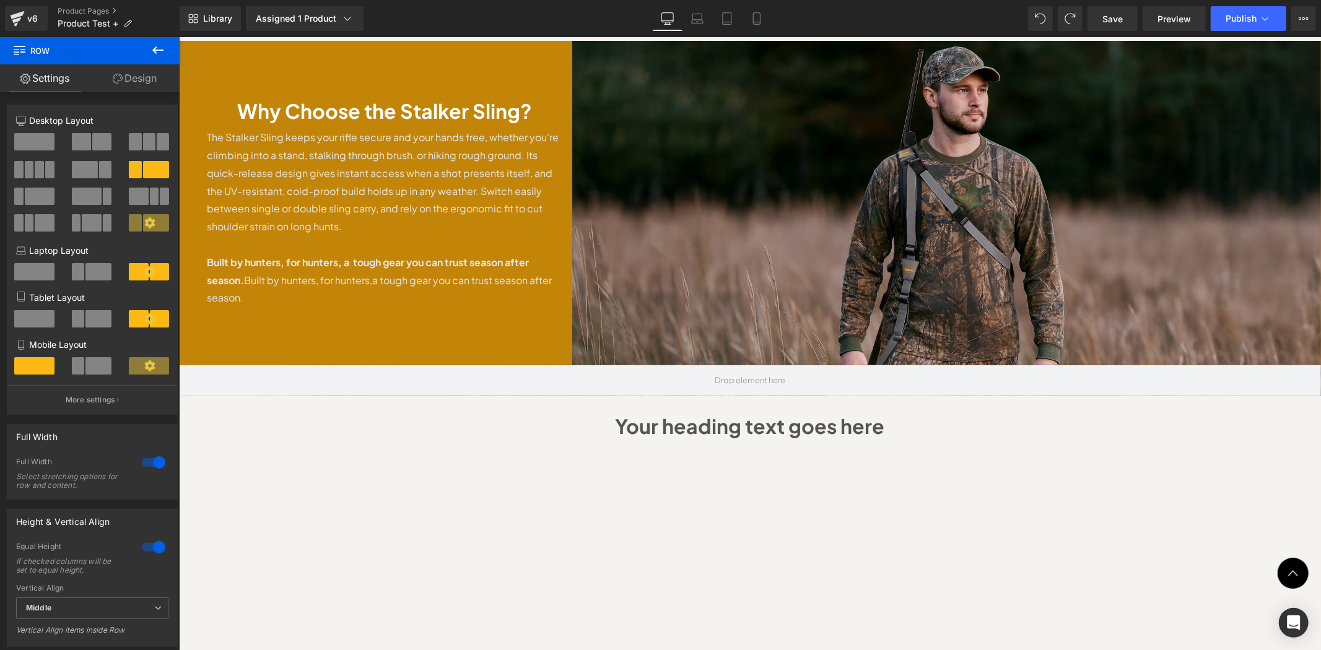
scroll to position [411, 0]
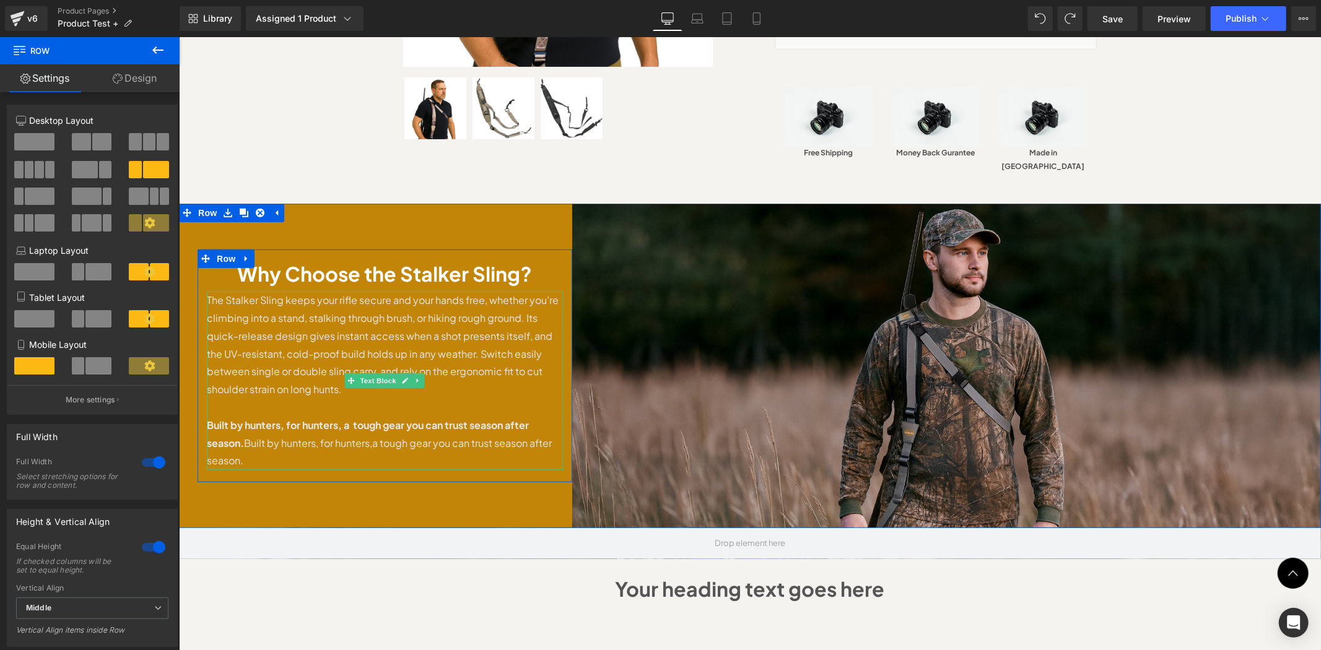
click at [413, 316] on p "The Stalker Sling keeps your rifle secure and your hands free, whether you’re c…" at bounding box center [384, 344] width 356 height 107
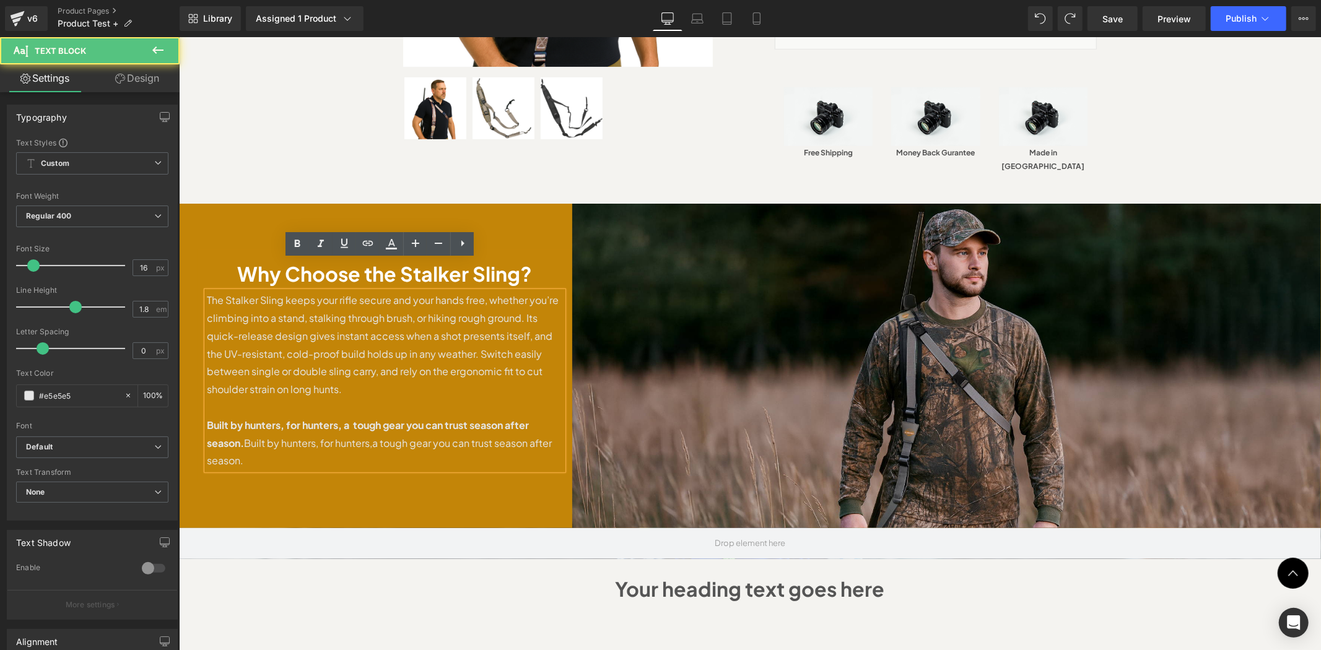
click at [426, 308] on p "The Stalker Sling keeps your rifle secure and your hands free, whether you’re c…" at bounding box center [384, 344] width 356 height 107
click at [508, 311] on p "The Stalker Sling keeps your rifle secure and your hands free, whether you’re c…" at bounding box center [384, 344] width 356 height 107
drag, startPoint x: 471, startPoint y: 323, endPoint x: 522, endPoint y: 308, distance: 53.7
click at [522, 308] on p "The Stalker Sling keeps your rifle secure and your hands free, whether you’re c…" at bounding box center [384, 344] width 356 height 107
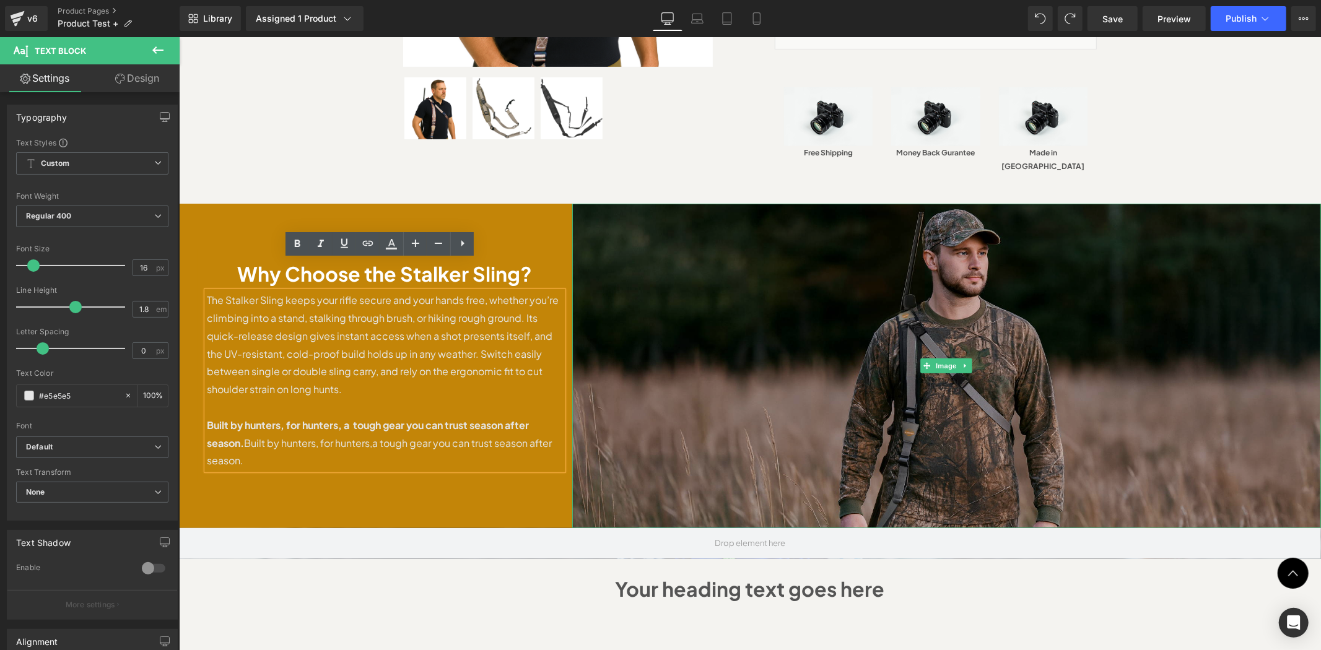
scroll to position [420, 0]
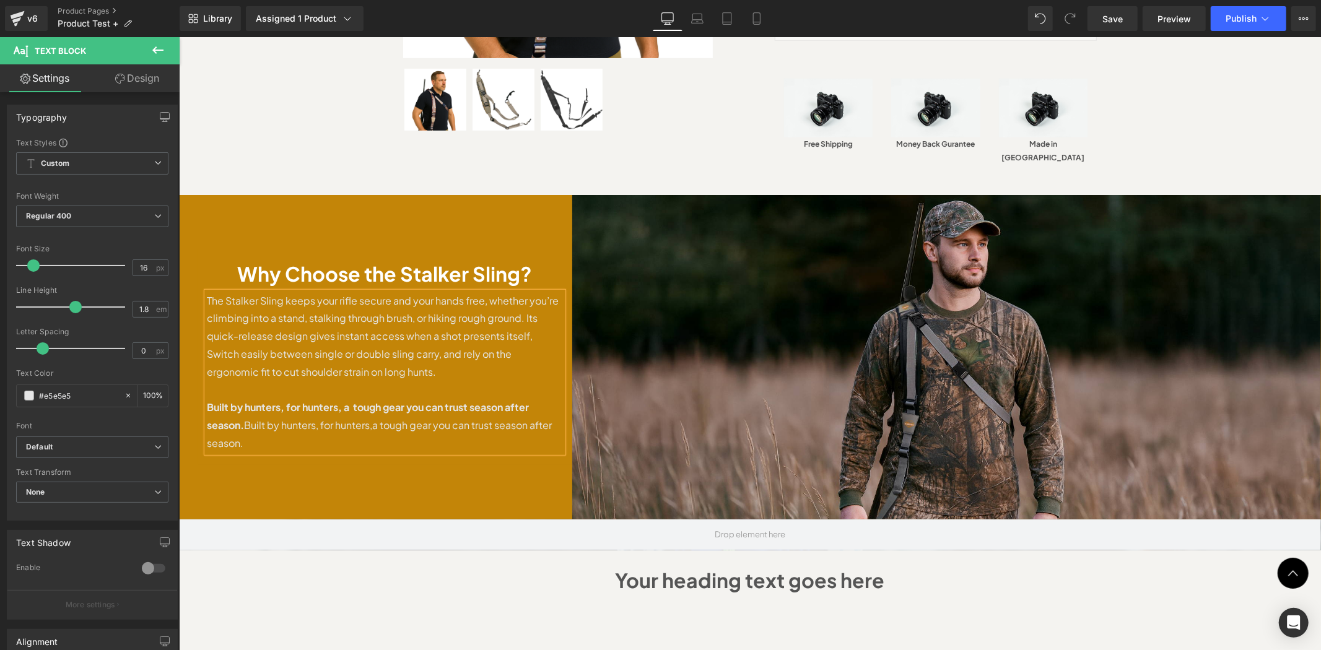
click at [407, 452] on div "Why Choose the Stalker Sling? Heading The Stalker Sling keeps your rifle secure…" at bounding box center [384, 356] width 375 height 324
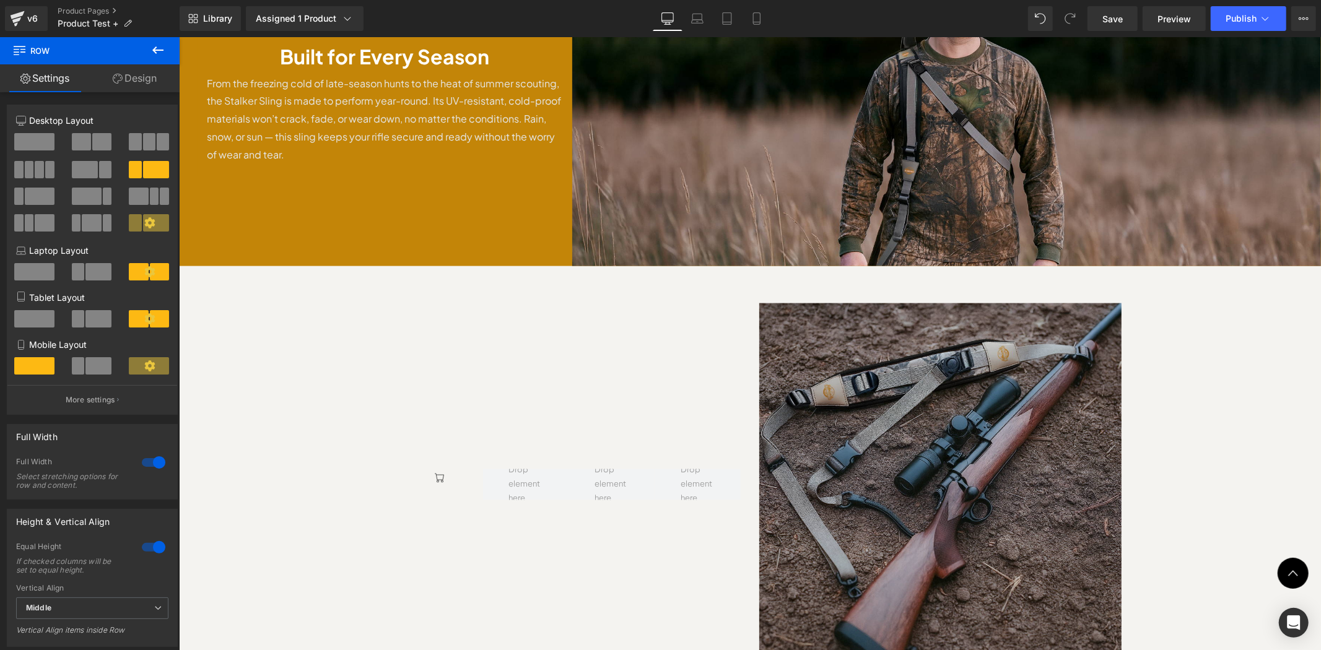
scroll to position [879, 0]
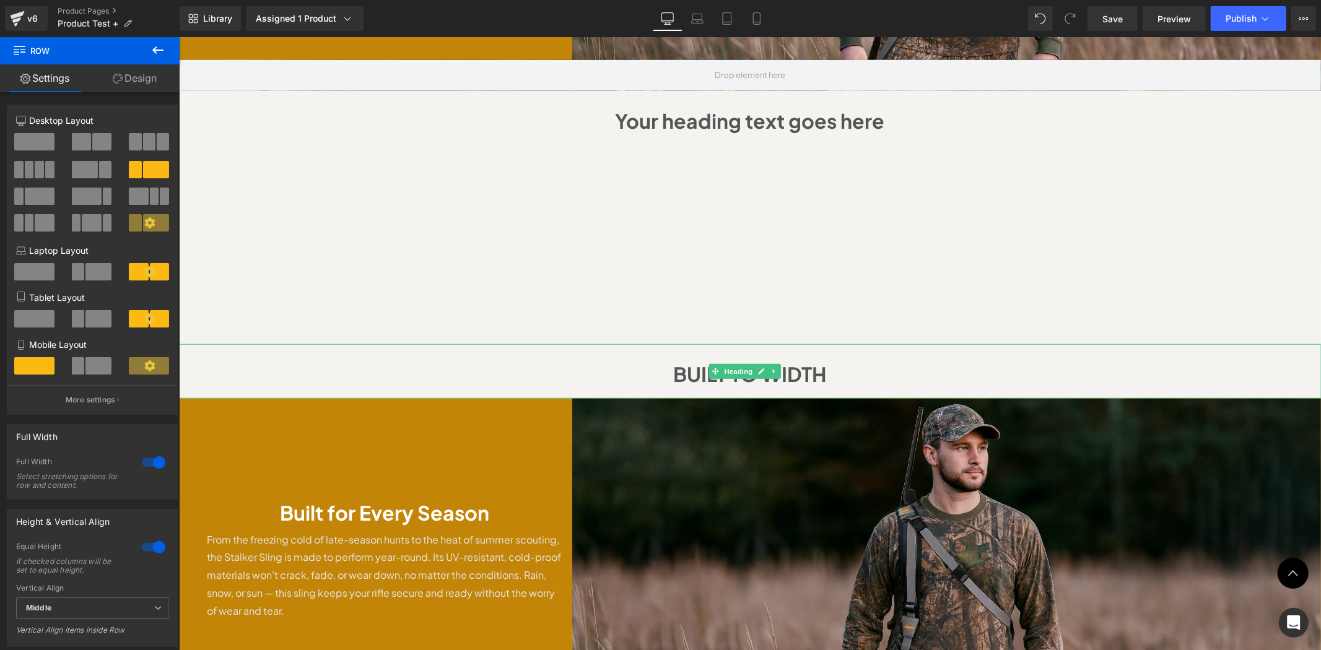
click at [874, 356] on h1 "BUILT TO WIDTH" at bounding box center [749, 374] width 1117 height 36
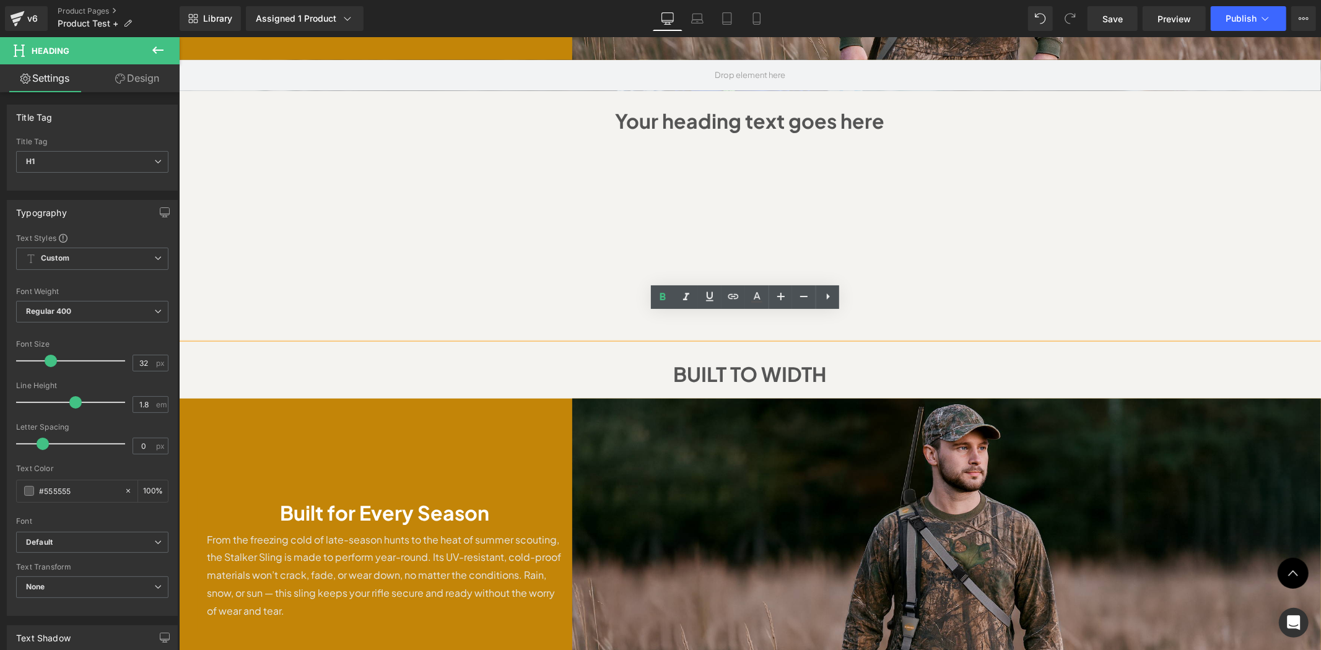
click at [880, 356] on h1 "BUILT TO WIDTH" at bounding box center [749, 374] width 1117 height 36
click at [663, 356] on h1 "BUILT TO WIDTH" at bounding box center [749, 374] width 1117 height 36
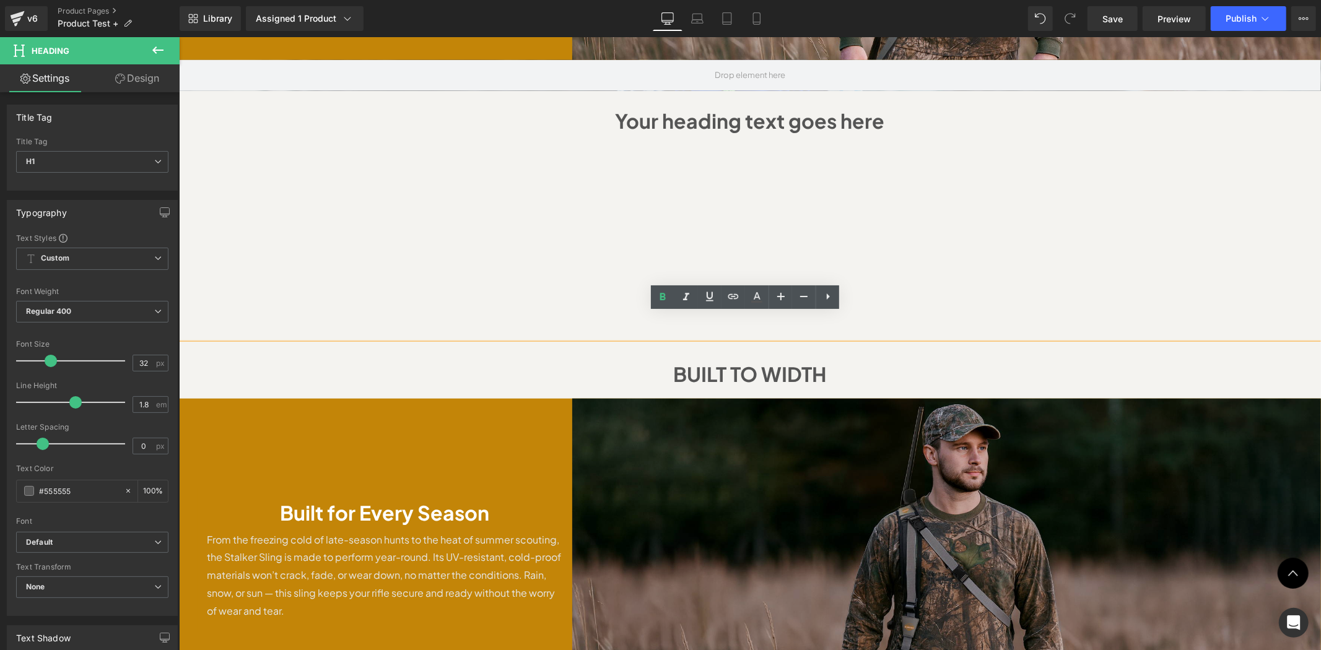
click at [893, 398] on div "Built for Every Season Heading From the freezing cold of late-season hunts to t…" at bounding box center [749, 560] width 1142 height 324
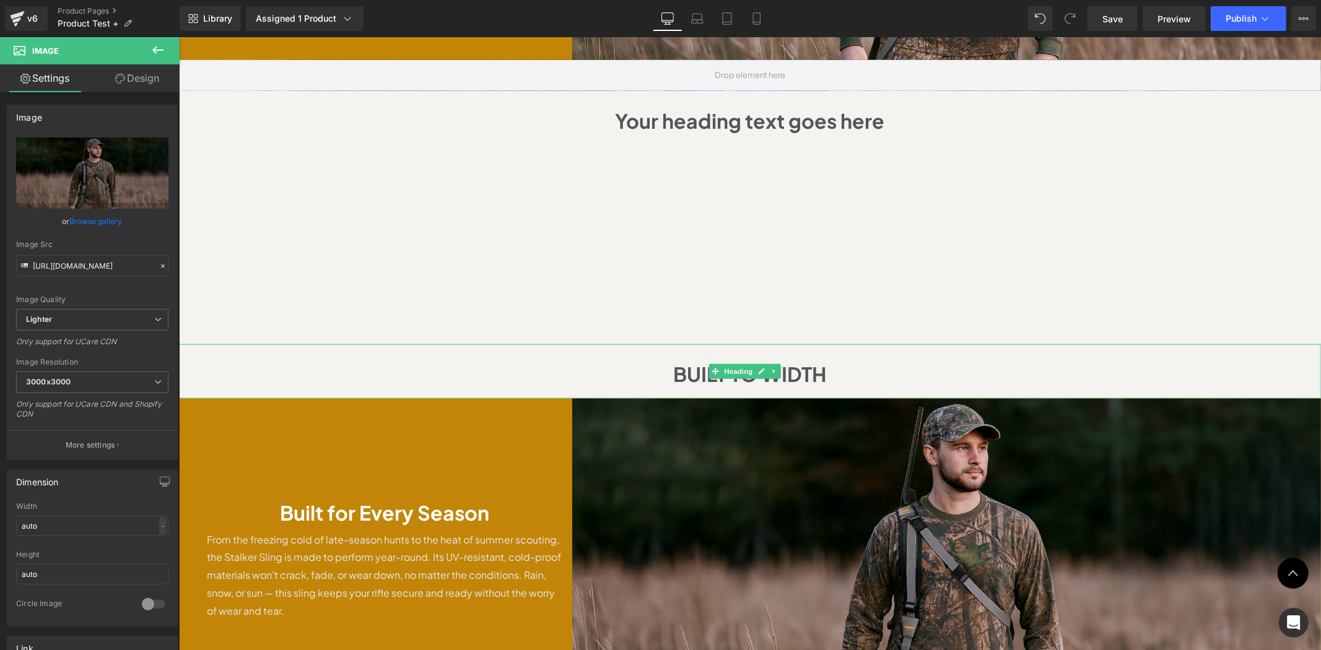
click at [772, 363] on link at bounding box center [773, 370] width 13 height 15
click at [783, 363] on link at bounding box center [780, 370] width 13 height 15
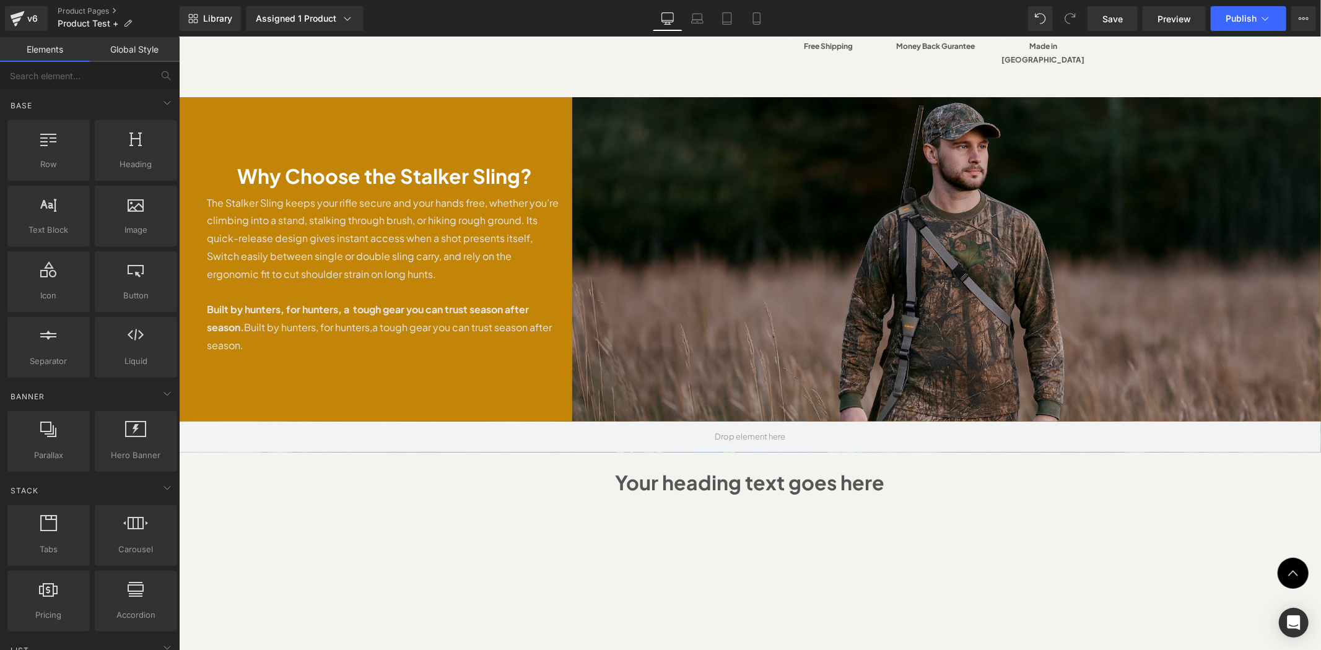
scroll to position [512, 0]
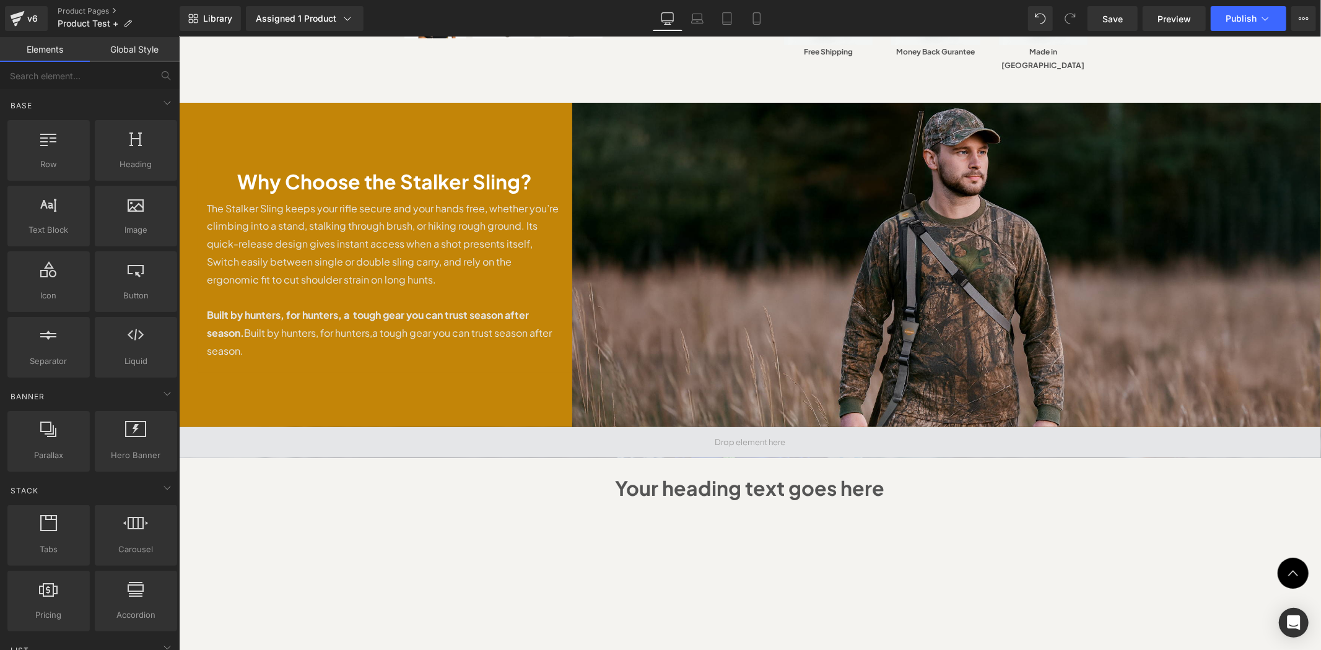
click at [763, 432] on span at bounding box center [749, 442] width 79 height 20
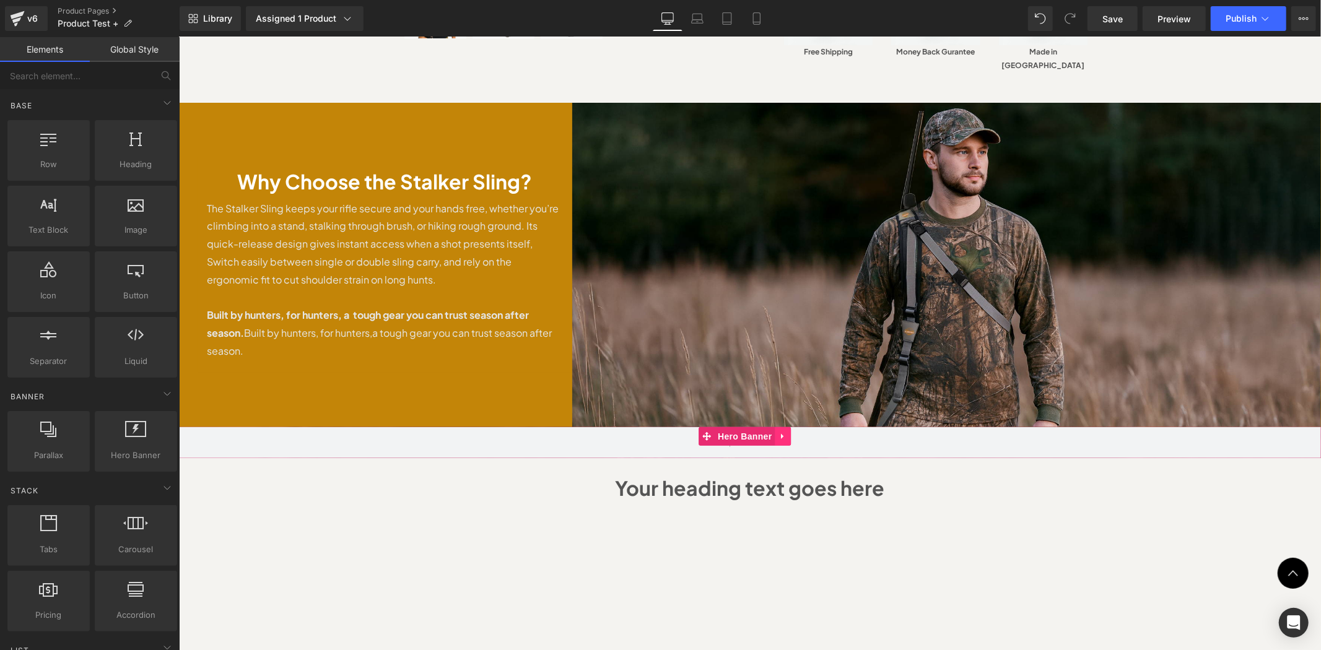
click at [776, 427] on link at bounding box center [783, 436] width 16 height 19
click at [785, 427] on link at bounding box center [791, 436] width 16 height 19
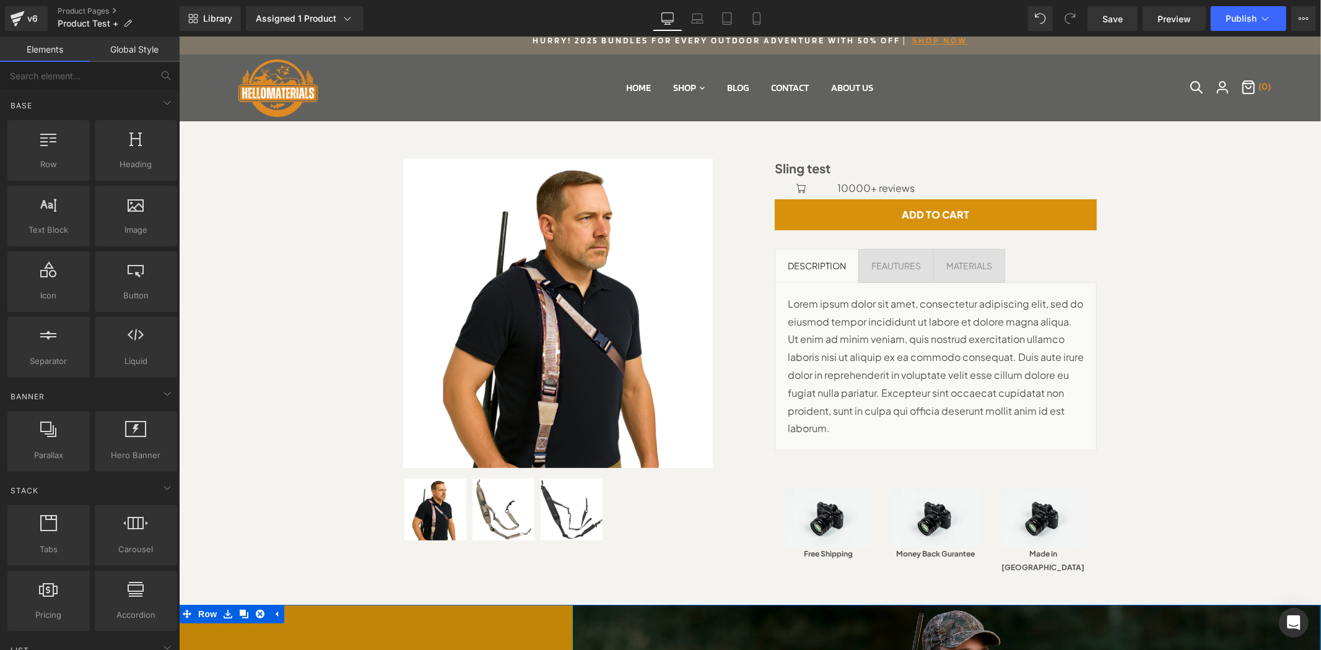
scroll to position [0, 0]
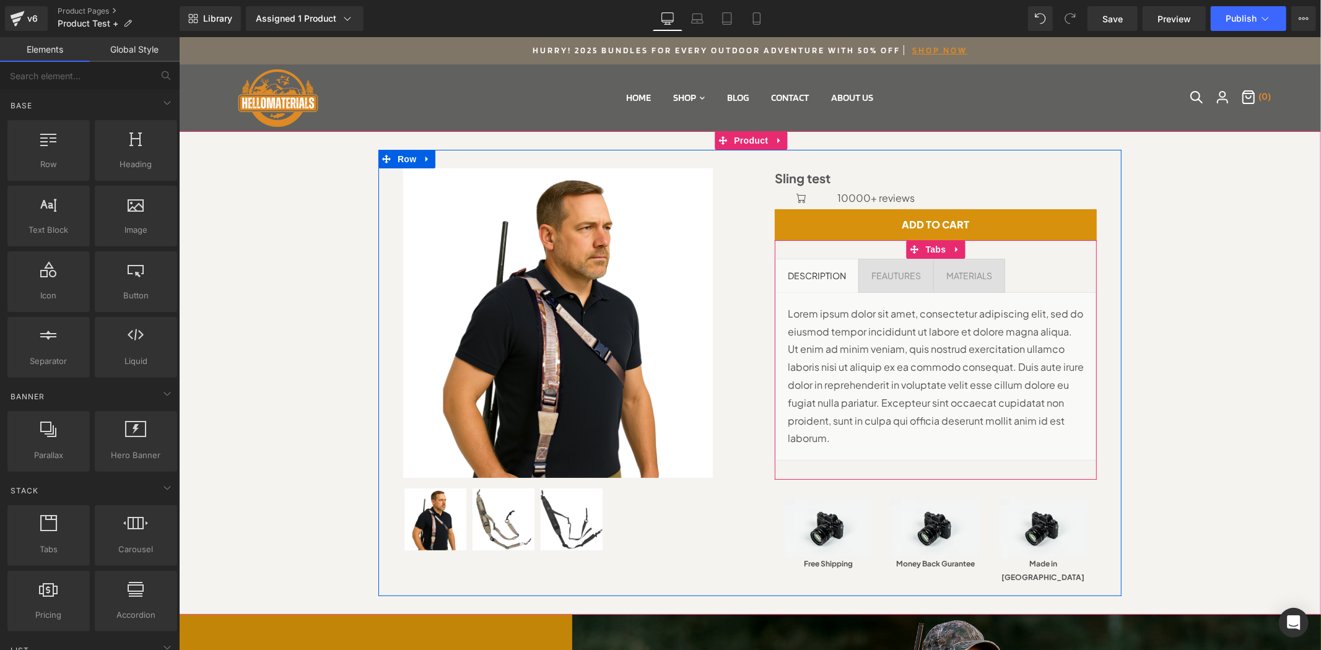
drag, startPoint x: 920, startPoint y: 287, endPoint x: 939, endPoint y: 287, distance: 19.2
click at [920, 287] on span "FEAUTURES Text Block" at bounding box center [895, 275] width 74 height 33
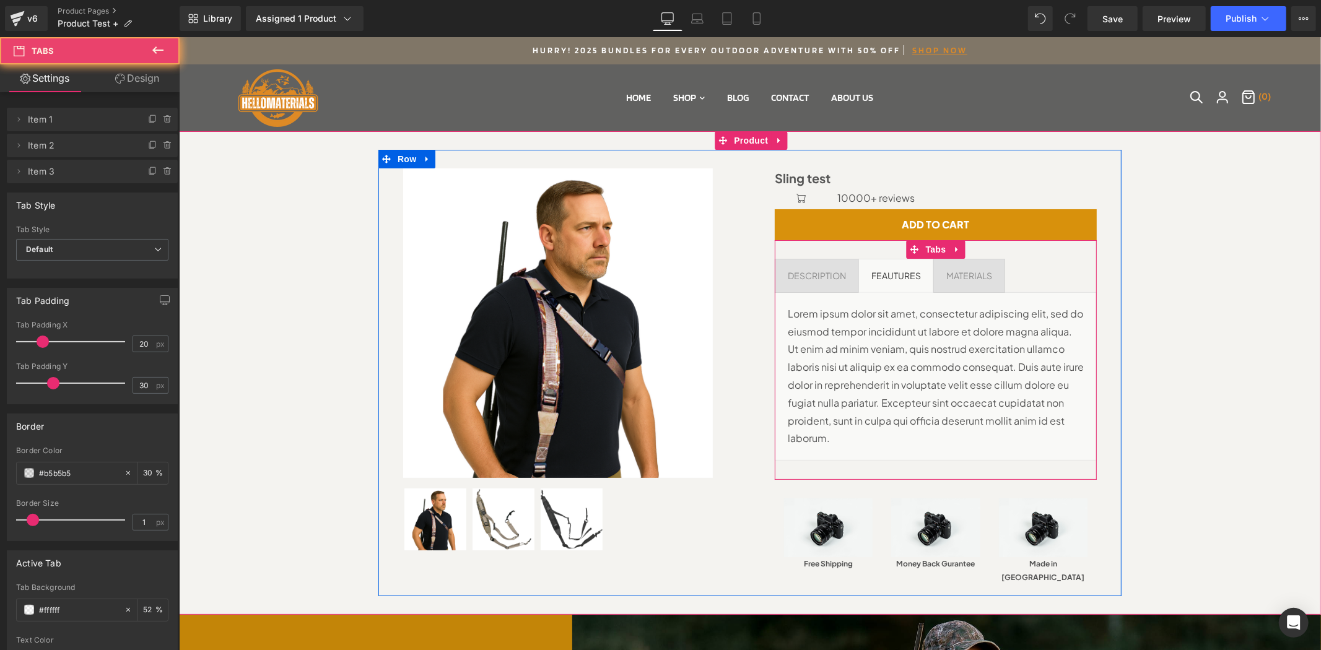
click at [941, 287] on span "MATERIALS Text Block" at bounding box center [968, 275] width 71 height 33
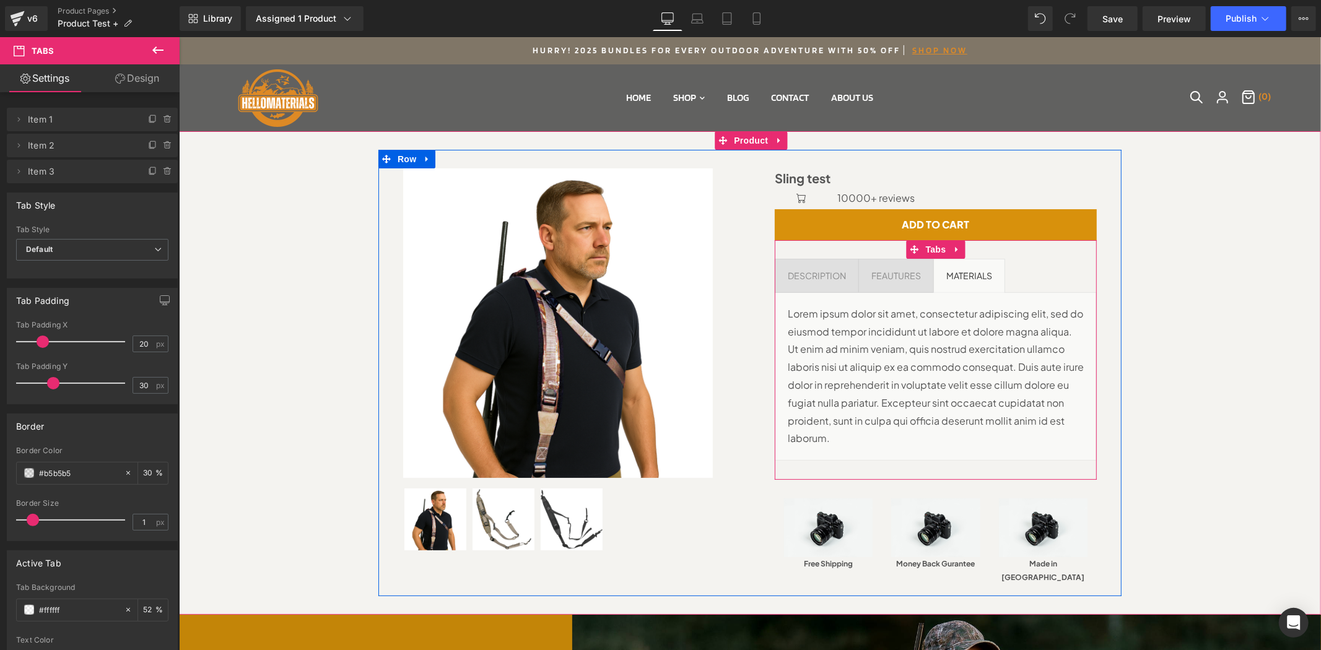
click at [840, 285] on span "DESCRIPTION Text Block" at bounding box center [816, 275] width 83 height 33
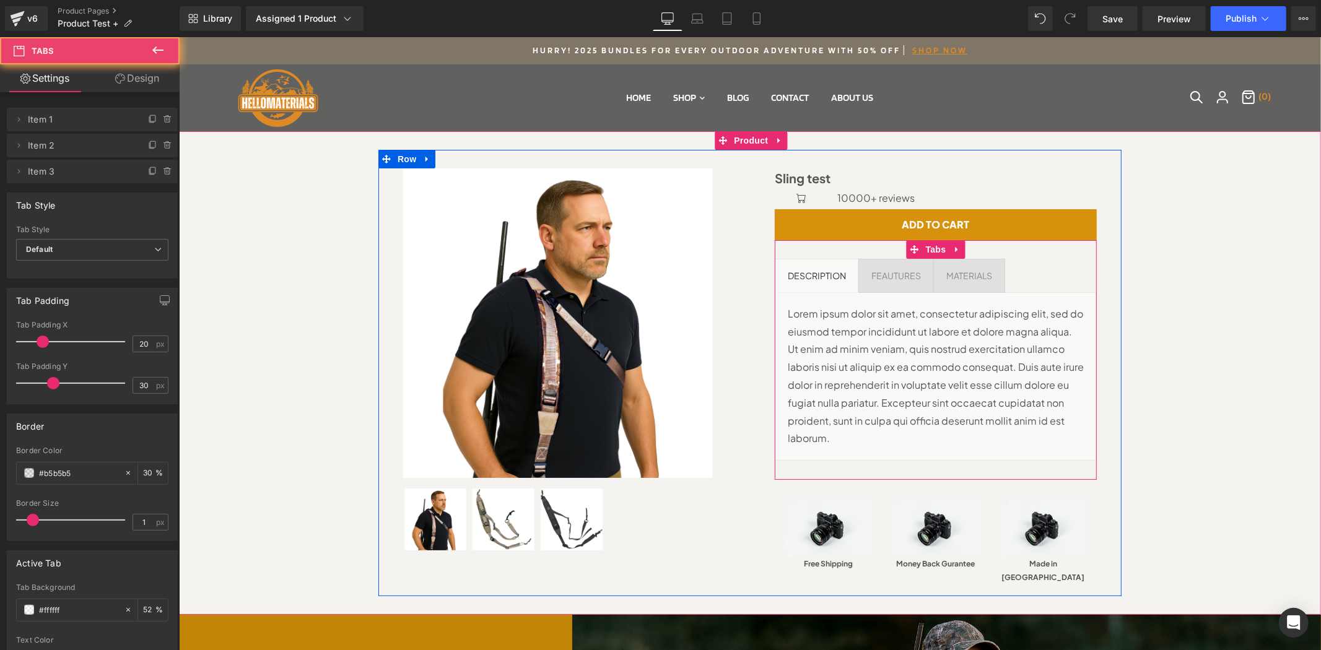
click at [861, 288] on span "FEAUTURES Text Block" at bounding box center [895, 275] width 74 height 33
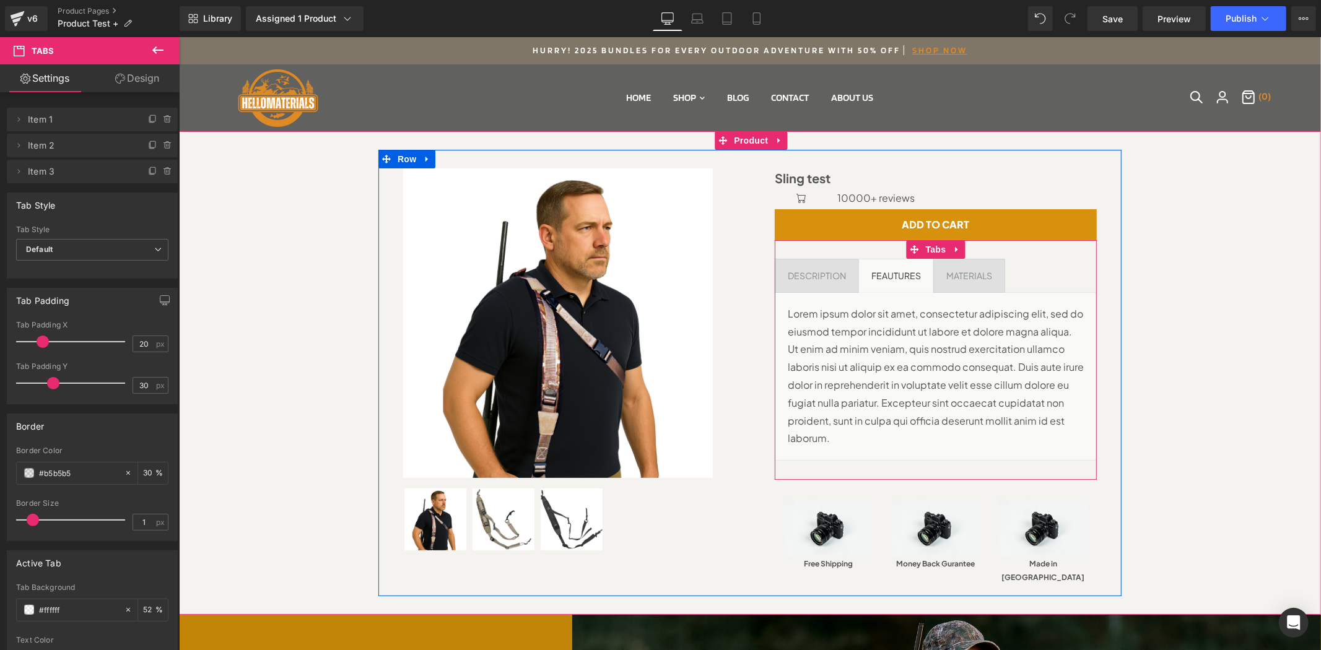
click at [958, 288] on span "MATERIALS Text Block" at bounding box center [968, 275] width 71 height 33
click at [822, 287] on span "DESCRIPTION Text Block" at bounding box center [816, 275] width 83 height 33
click at [872, 283] on span "FEAUTURES Text Block" at bounding box center [895, 275] width 74 height 33
click at [947, 287] on span "MATERIALS Text Block" at bounding box center [968, 275] width 71 height 33
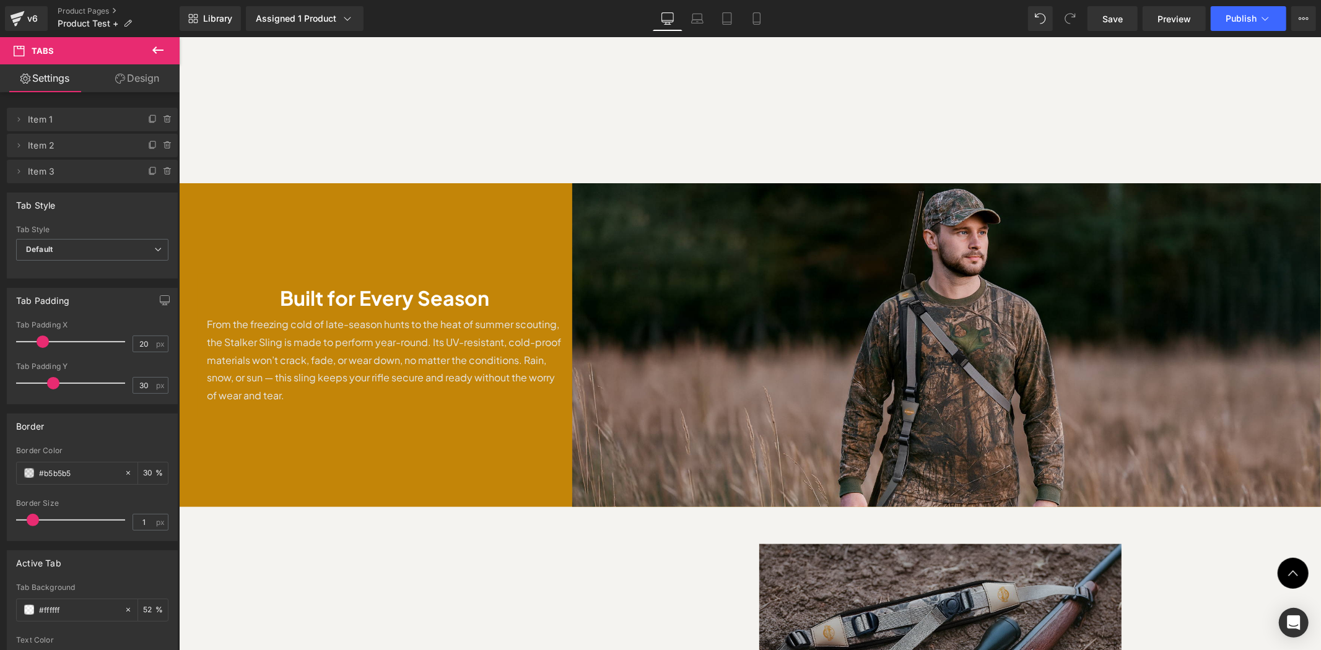
scroll to position [1467, 0]
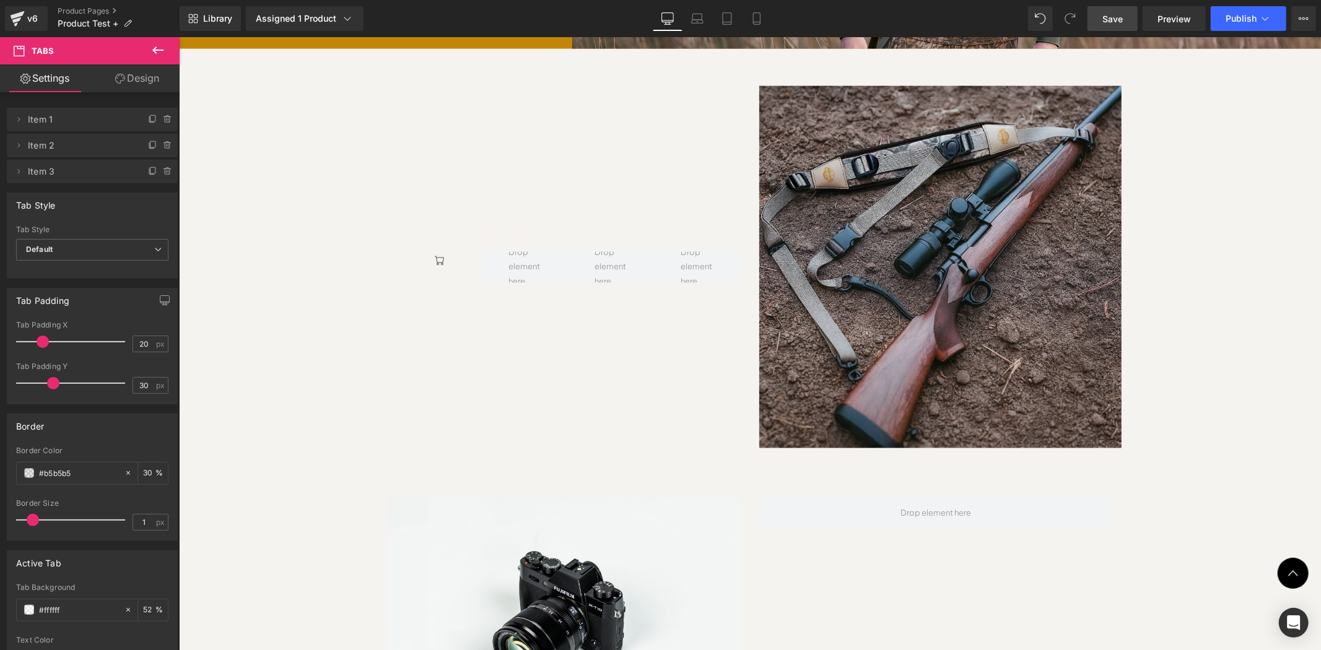
click at [1107, 25] on span "Save" at bounding box center [1112, 18] width 20 height 13
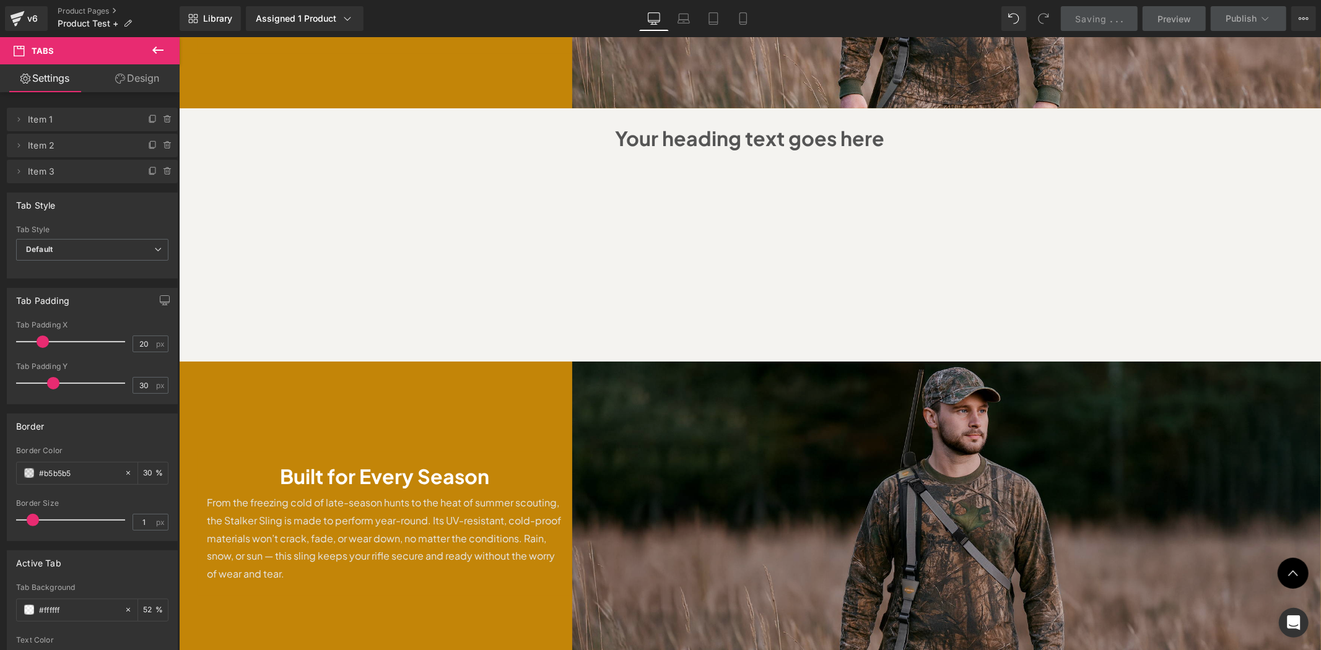
scroll to position [825, 0]
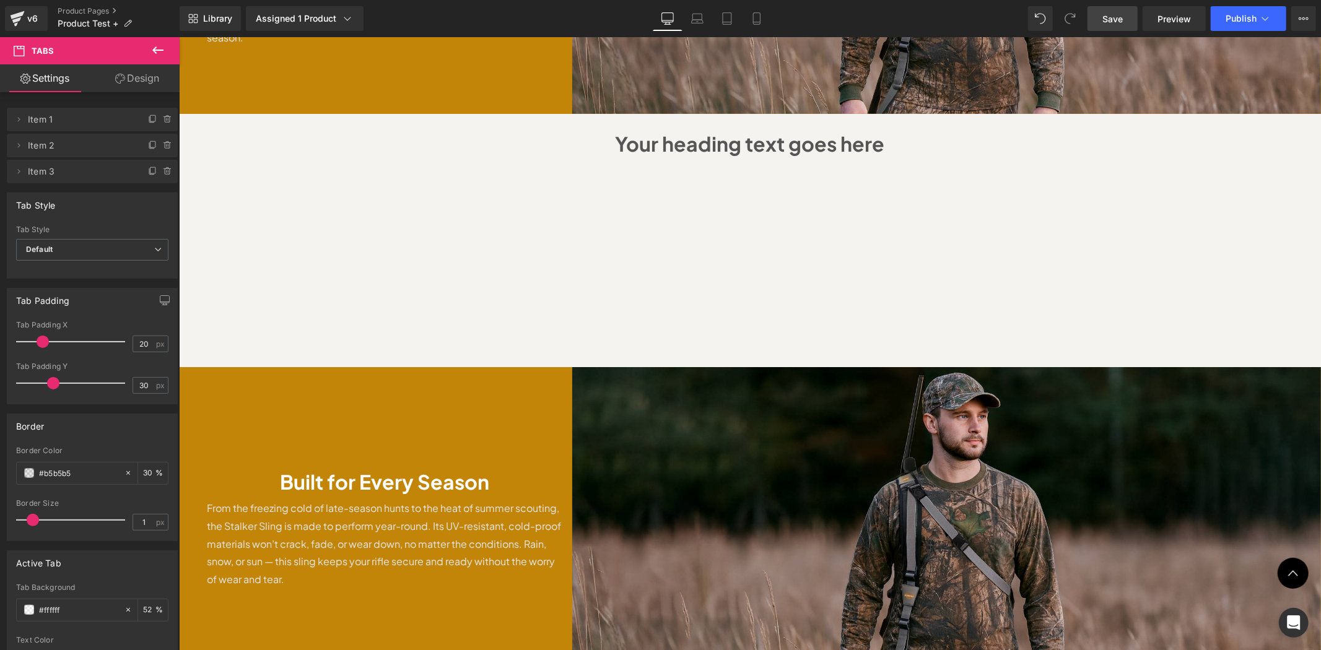
click at [1103, 24] on span "Save" at bounding box center [1112, 18] width 20 height 13
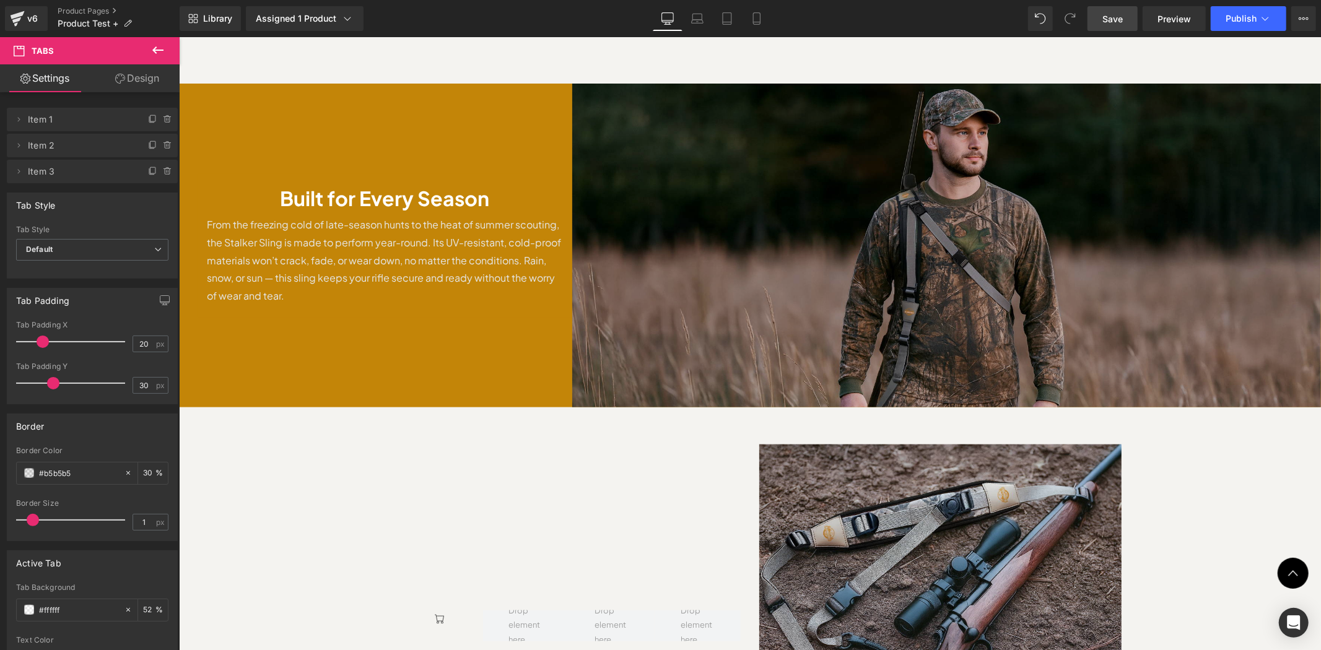
scroll to position [1009, 0]
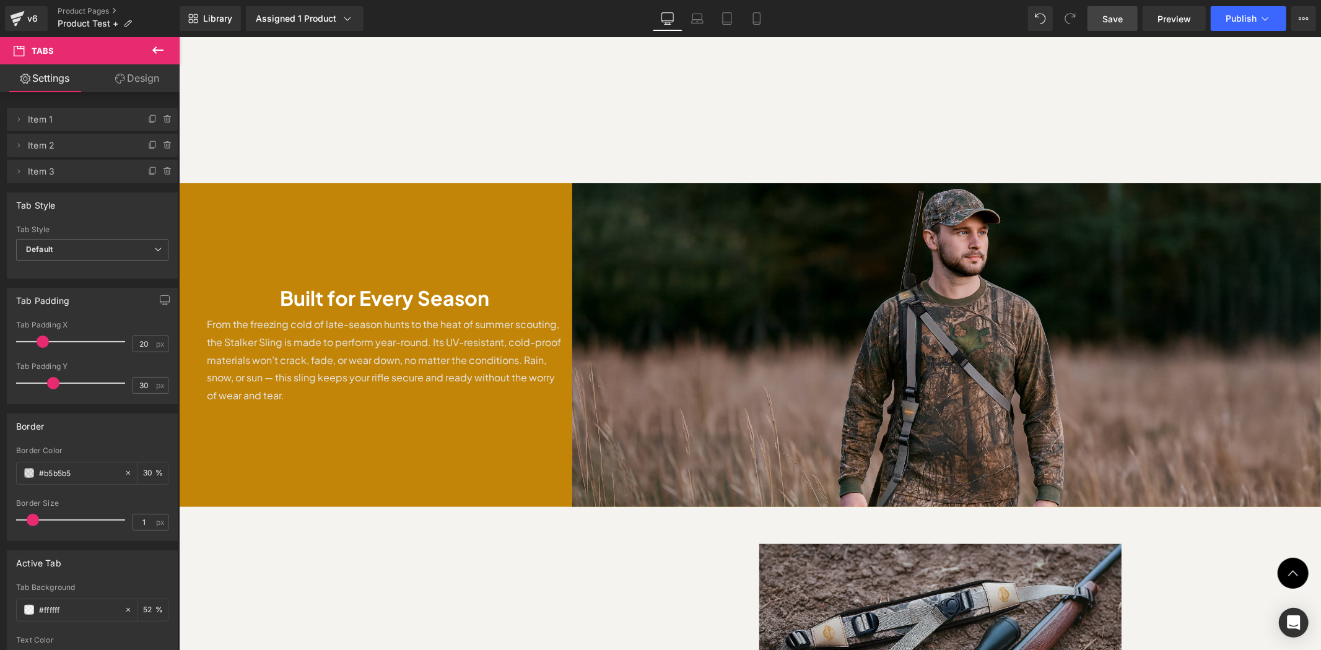
click at [944, 319] on div "Image" at bounding box center [945, 345] width 749 height 324
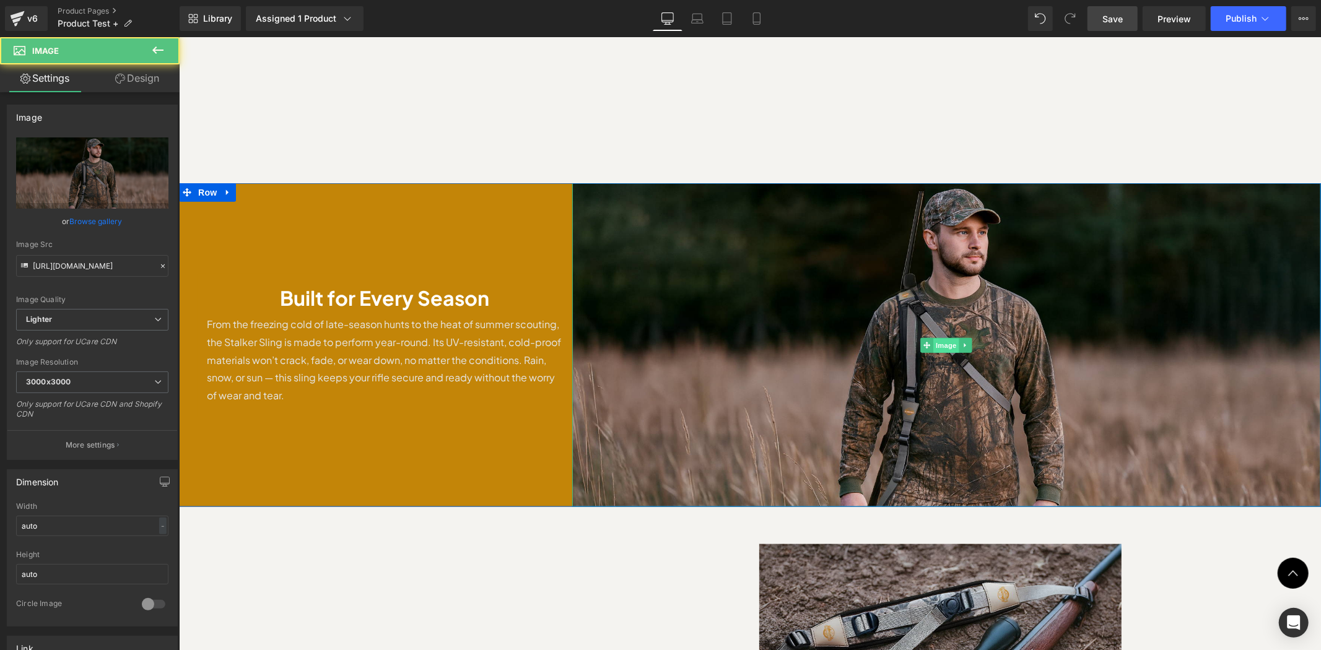
click at [937, 338] on span "Image" at bounding box center [946, 345] width 26 height 15
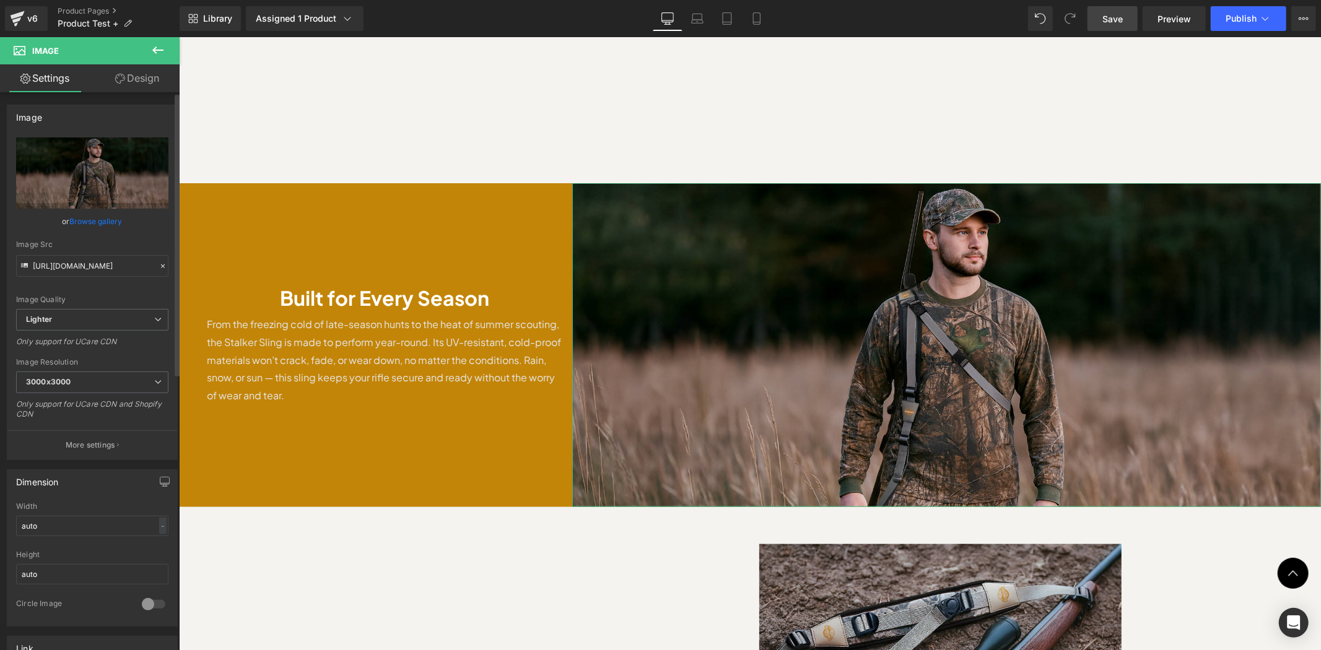
click at [103, 217] on link "Browse gallery" at bounding box center [96, 222] width 53 height 22
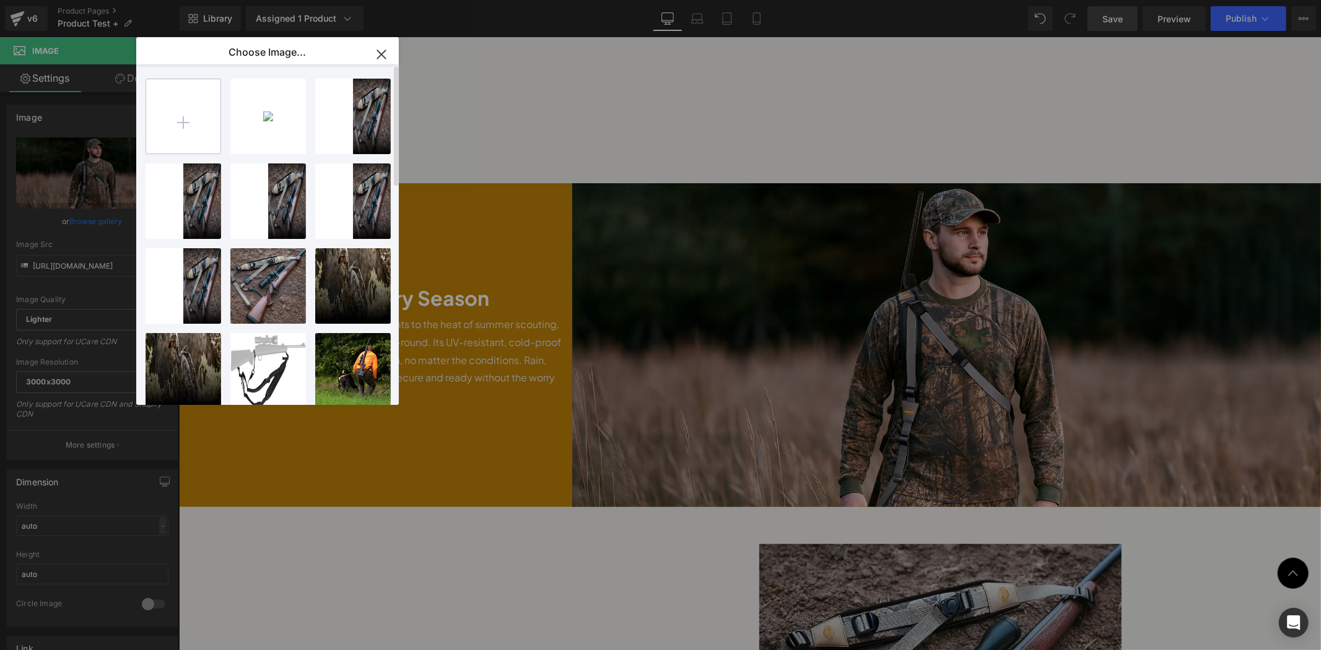
click at [175, 131] on input "file" at bounding box center [183, 116] width 74 height 74
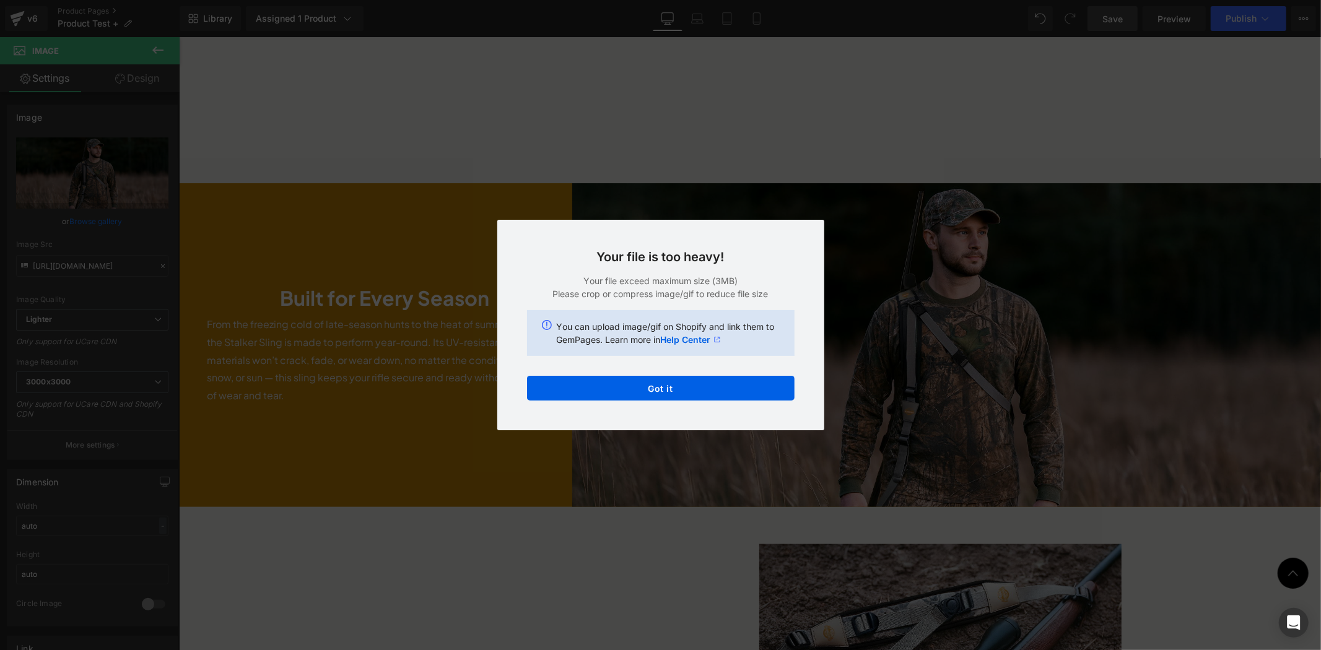
click at [721, 0] on div "Text Color Highlight Color #333333 Choose Image... Back to Library Insert boom …" at bounding box center [660, 0] width 1321 height 0
click at [721, 393] on button "Got it" at bounding box center [660, 388] width 267 height 25
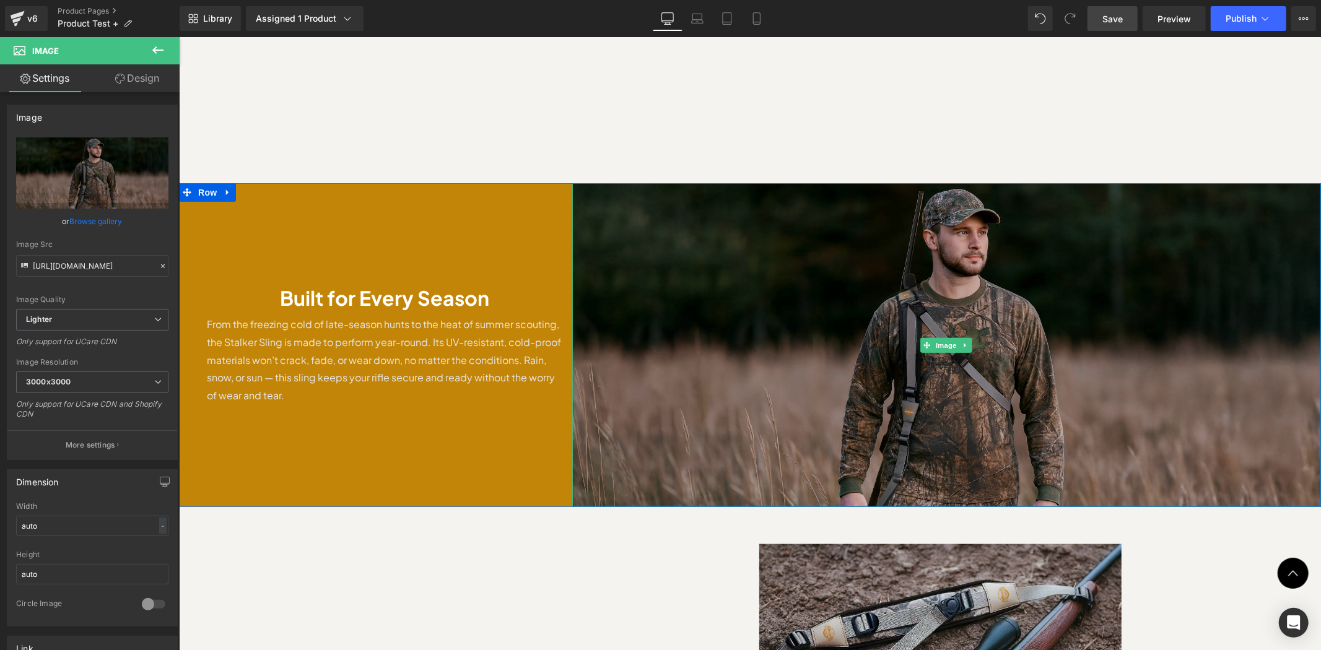
click at [960, 326] on img at bounding box center [945, 345] width 749 height 324
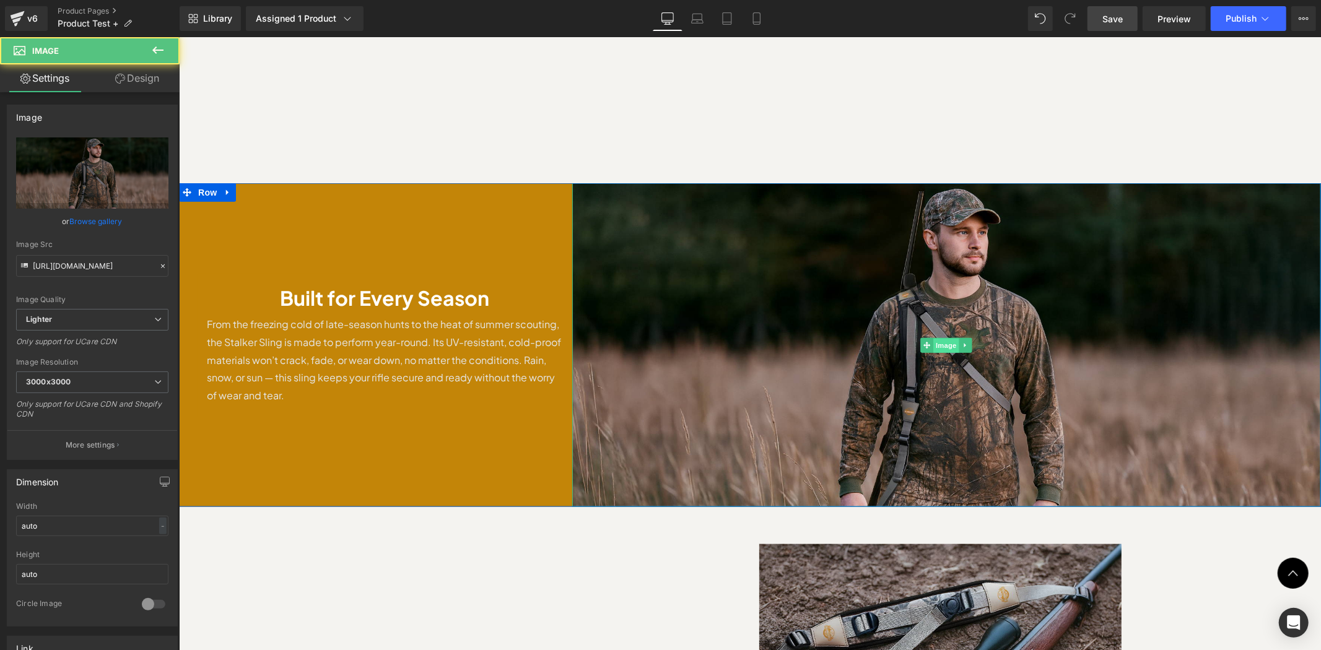
click at [933, 338] on span "Image" at bounding box center [946, 345] width 26 height 15
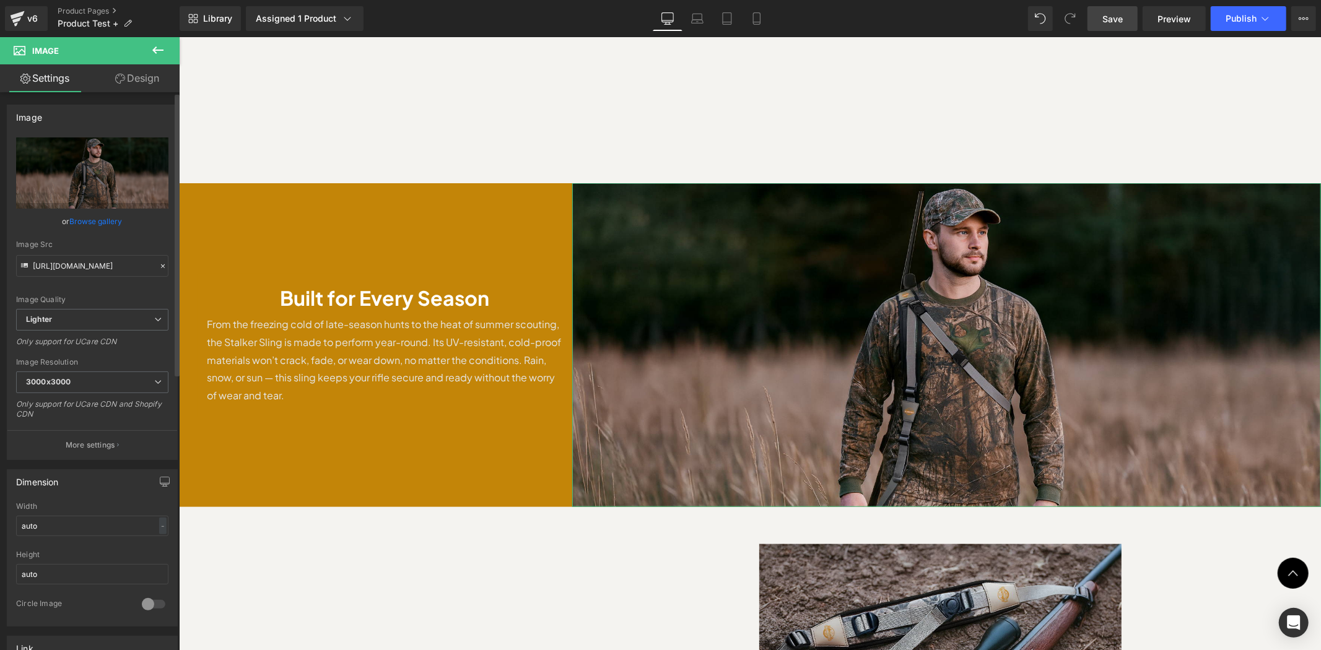
click at [103, 217] on link "Browse gallery" at bounding box center [96, 222] width 53 height 22
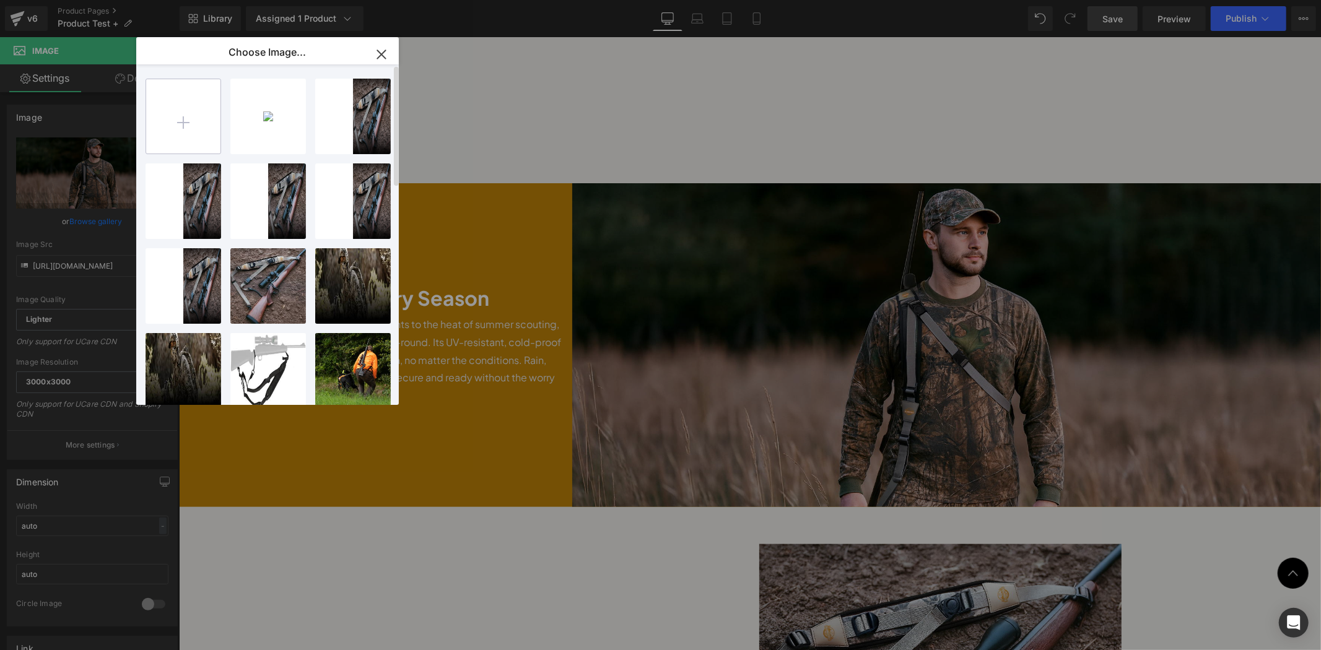
click at [189, 137] on input "file" at bounding box center [183, 116] width 74 height 74
type input "C:\fakepath\ChatGPT Image Aug 30, 2025, 04_45_15 PM.png"
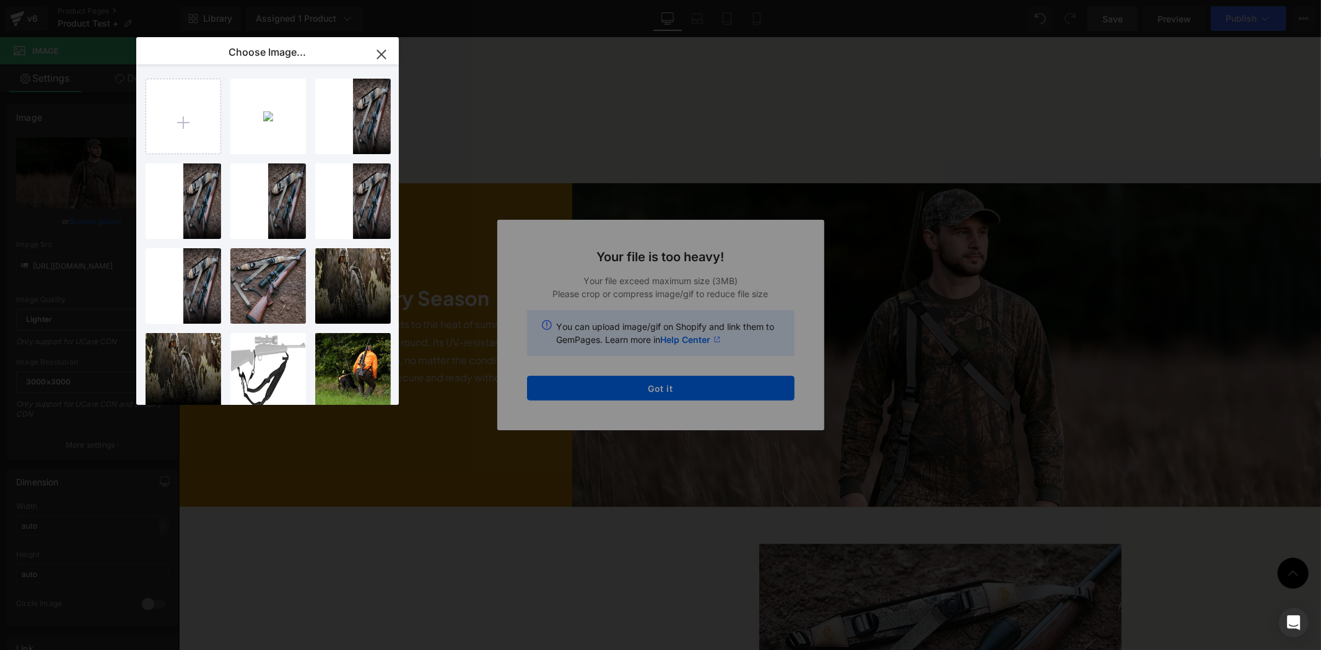
click at [768, 0] on div "Text Color Highlight Color #333333 Choose Image... Back to Library Insert boom …" at bounding box center [660, 0] width 1321 height 0
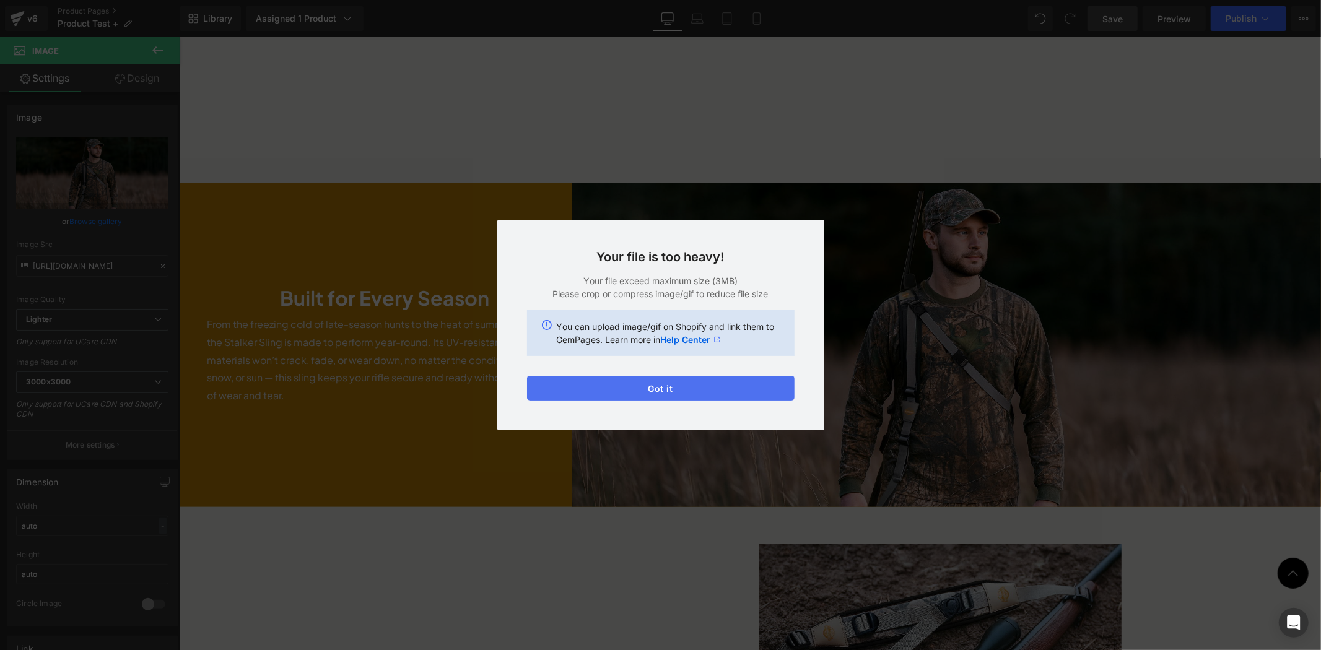
drag, startPoint x: 762, startPoint y: 392, endPoint x: 543, endPoint y: 367, distance: 220.6
click at [762, 392] on button "Got it" at bounding box center [660, 388] width 267 height 25
